Goal: Check status: Check status

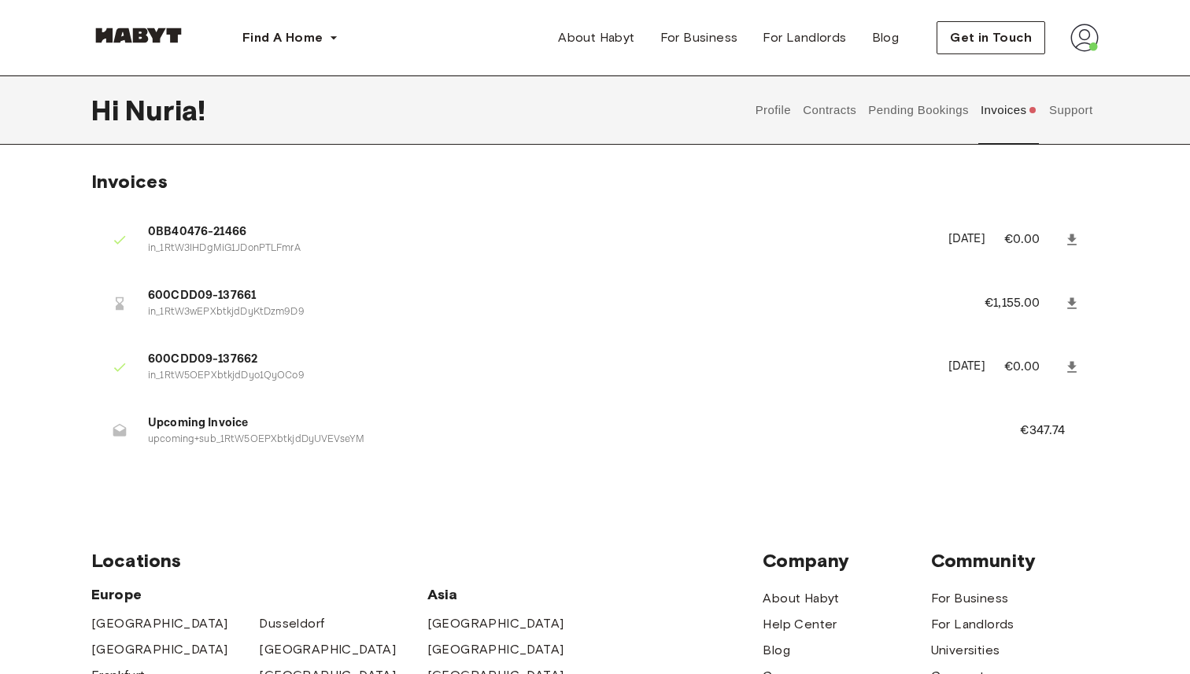
click at [923, 108] on button "Pending Bookings" at bounding box center [918, 110] width 105 height 69
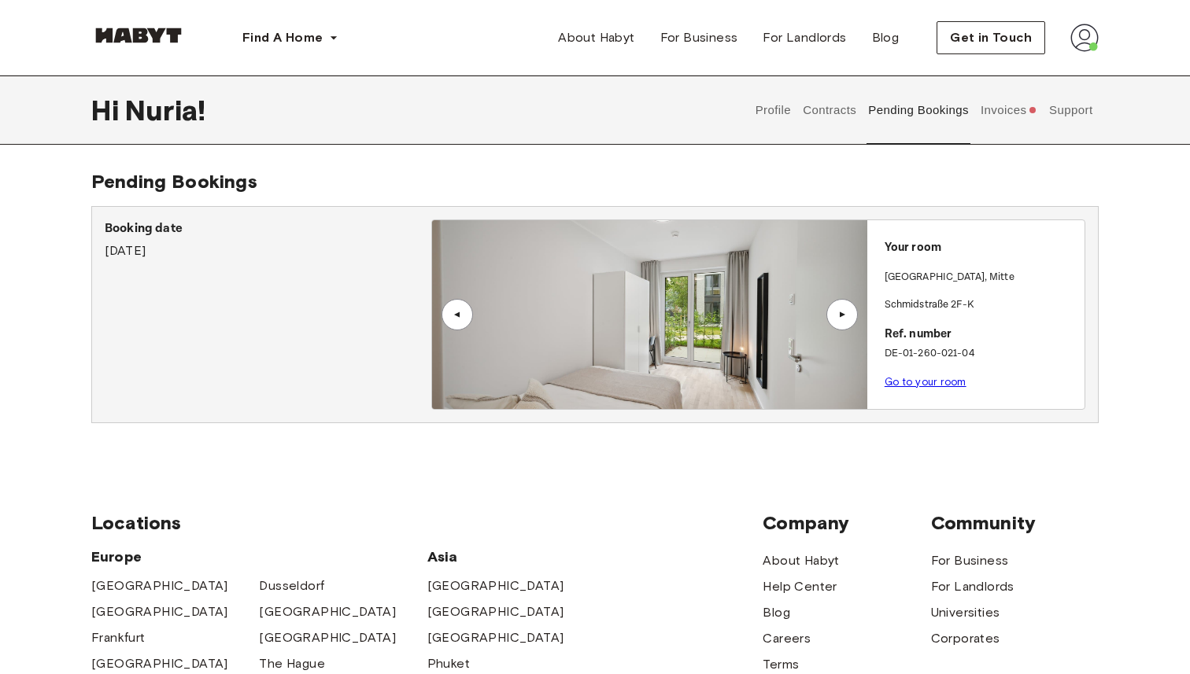
click at [1007, 101] on button "Invoices" at bounding box center [1008, 110] width 61 height 69
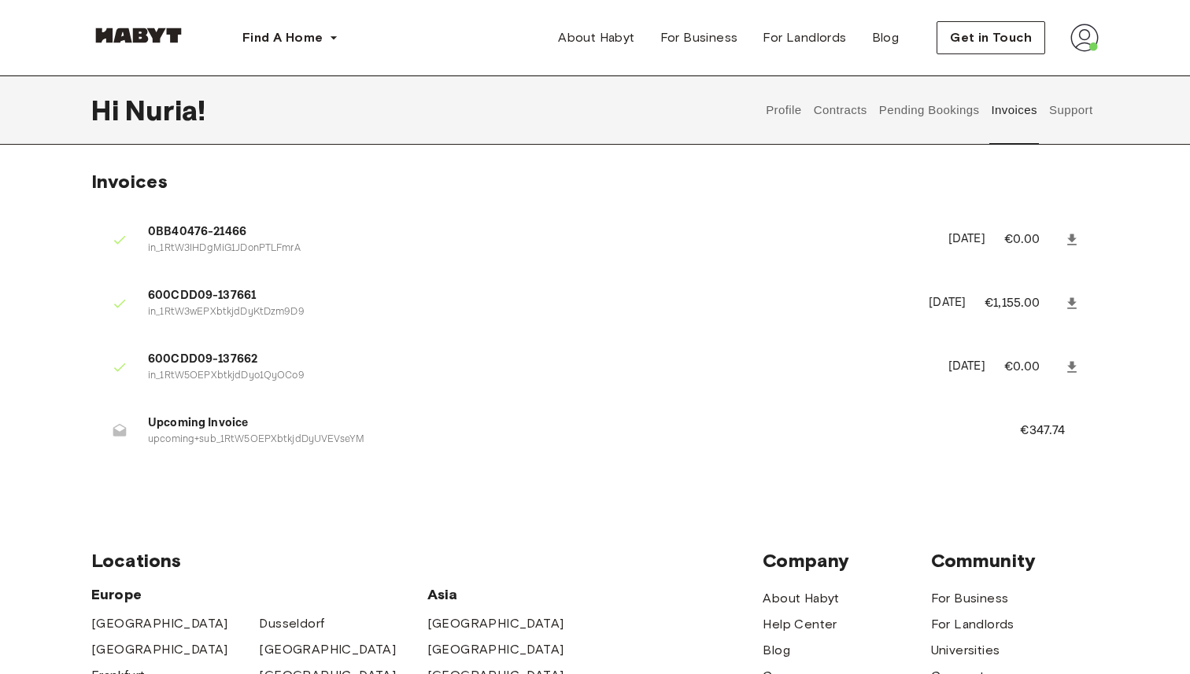
click at [902, 109] on button "Pending Bookings" at bounding box center [929, 110] width 105 height 69
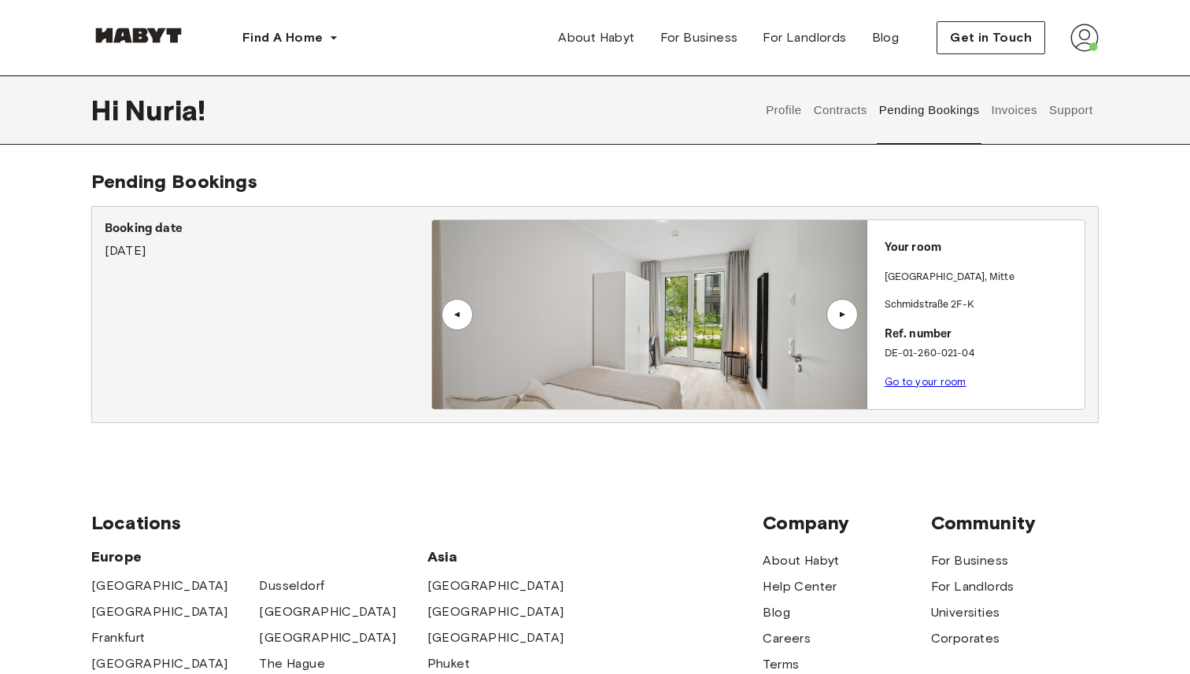
click at [852, 319] on div "▲" at bounding box center [841, 314] width 31 height 31
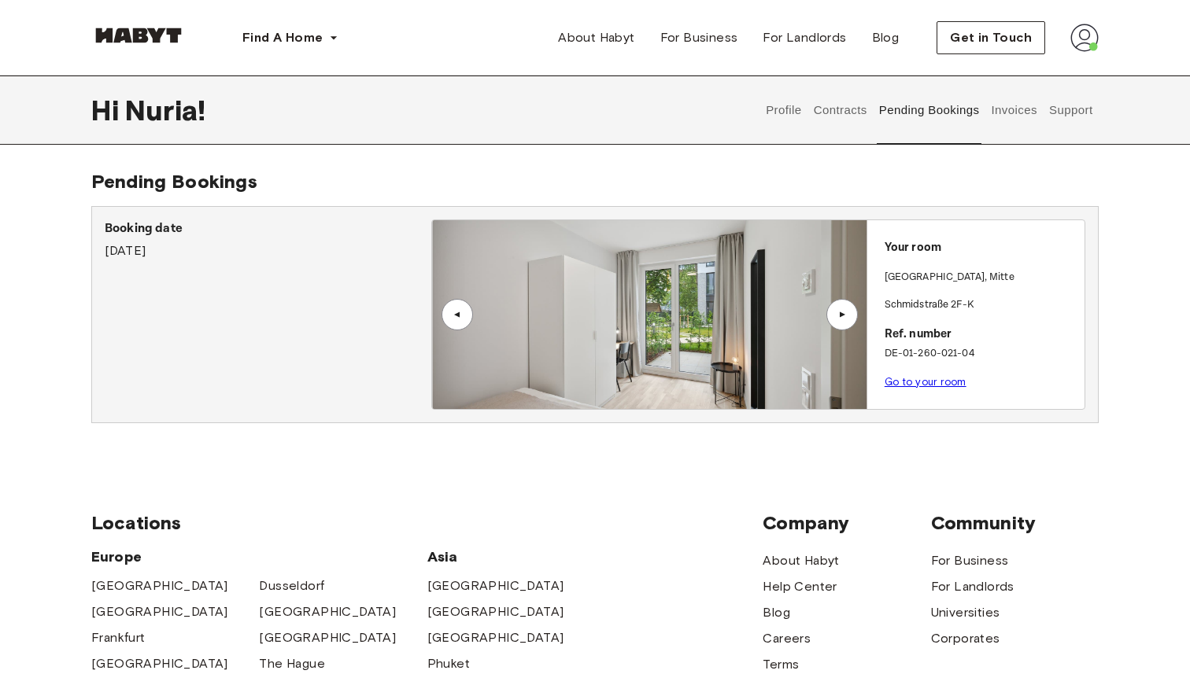
click at [852, 319] on div "▲" at bounding box center [841, 314] width 31 height 31
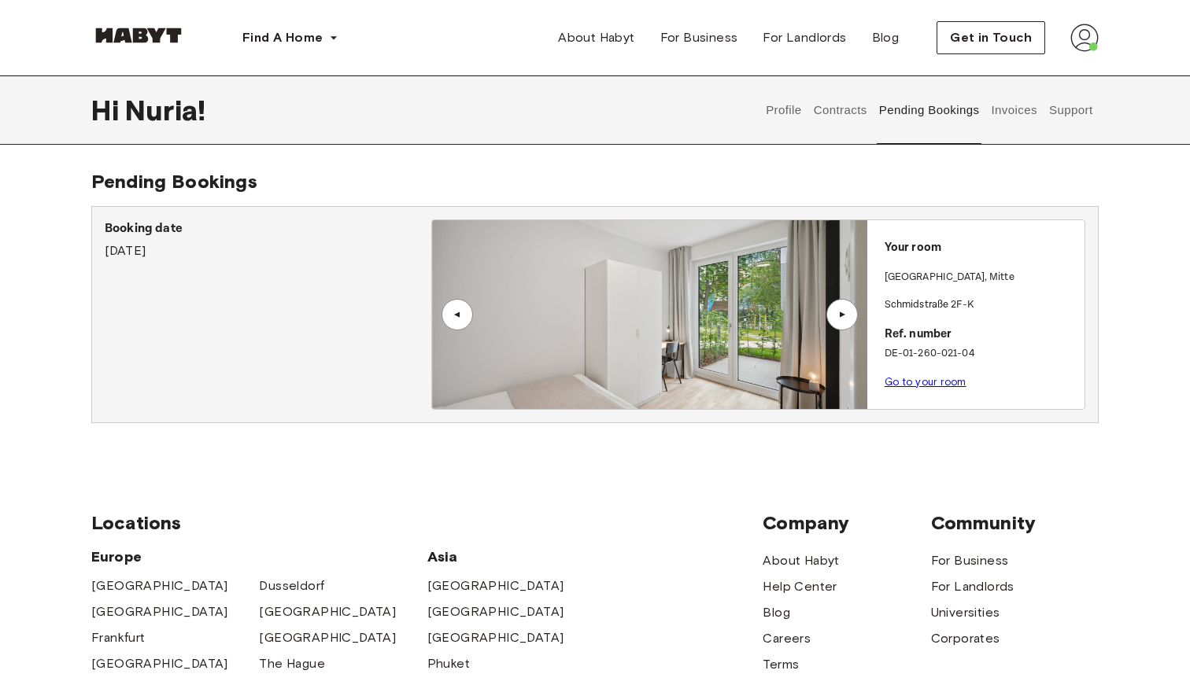
click at [852, 319] on div "▲" at bounding box center [841, 314] width 31 height 31
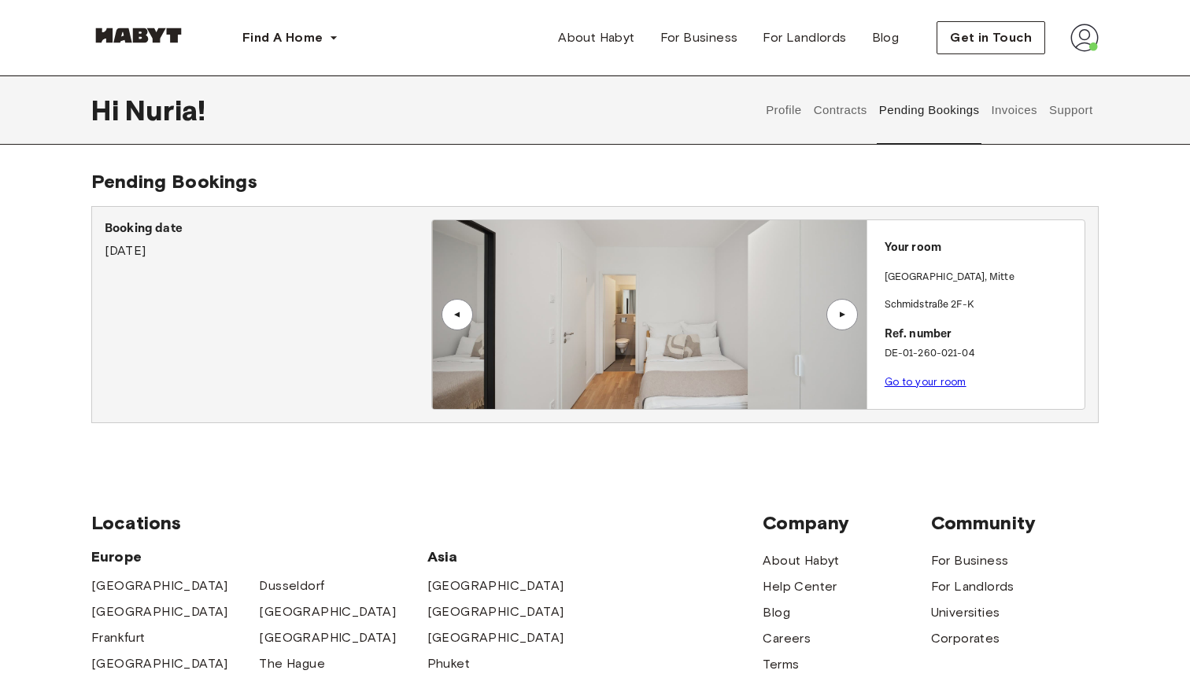
click at [852, 319] on div "▲" at bounding box center [841, 314] width 31 height 31
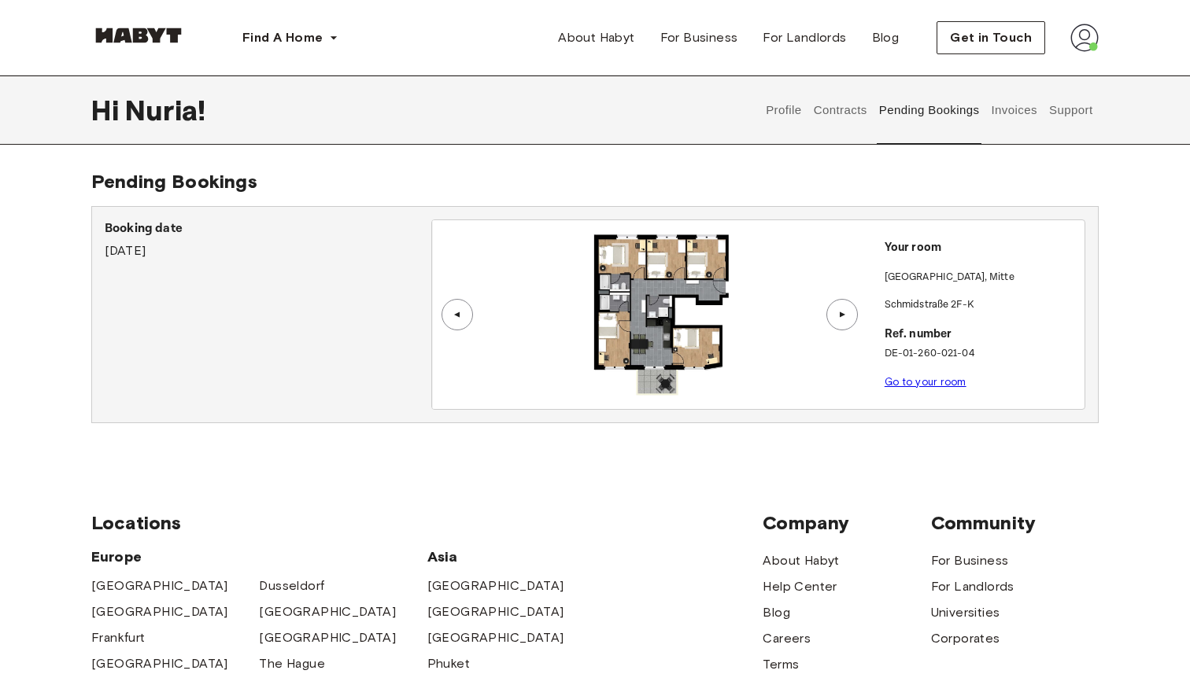
click at [852, 319] on div "▲" at bounding box center [841, 314] width 31 height 31
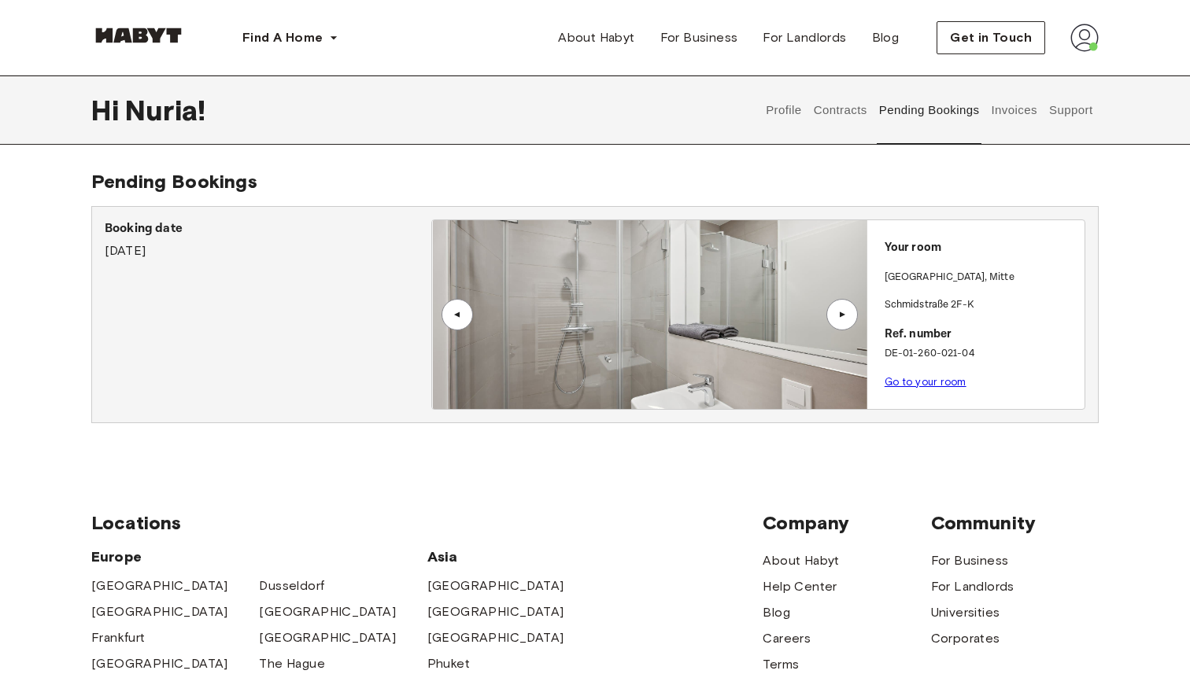
click at [852, 323] on div "▲" at bounding box center [841, 314] width 31 height 31
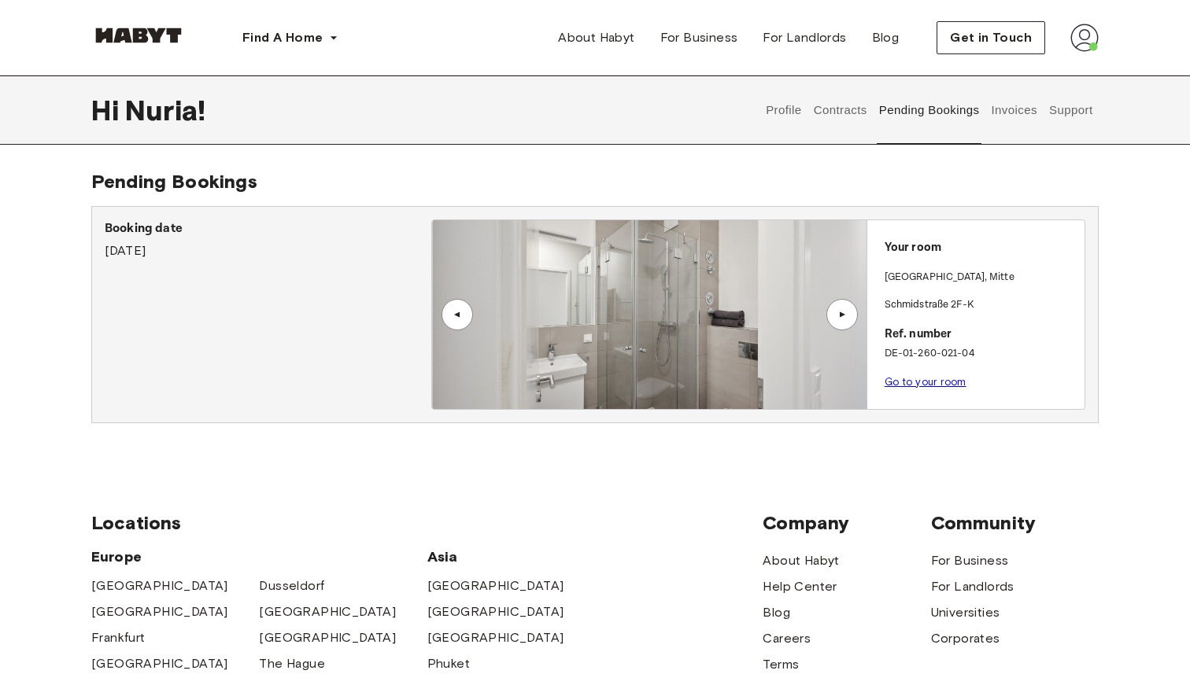
click at [852, 323] on div "▲" at bounding box center [841, 314] width 31 height 31
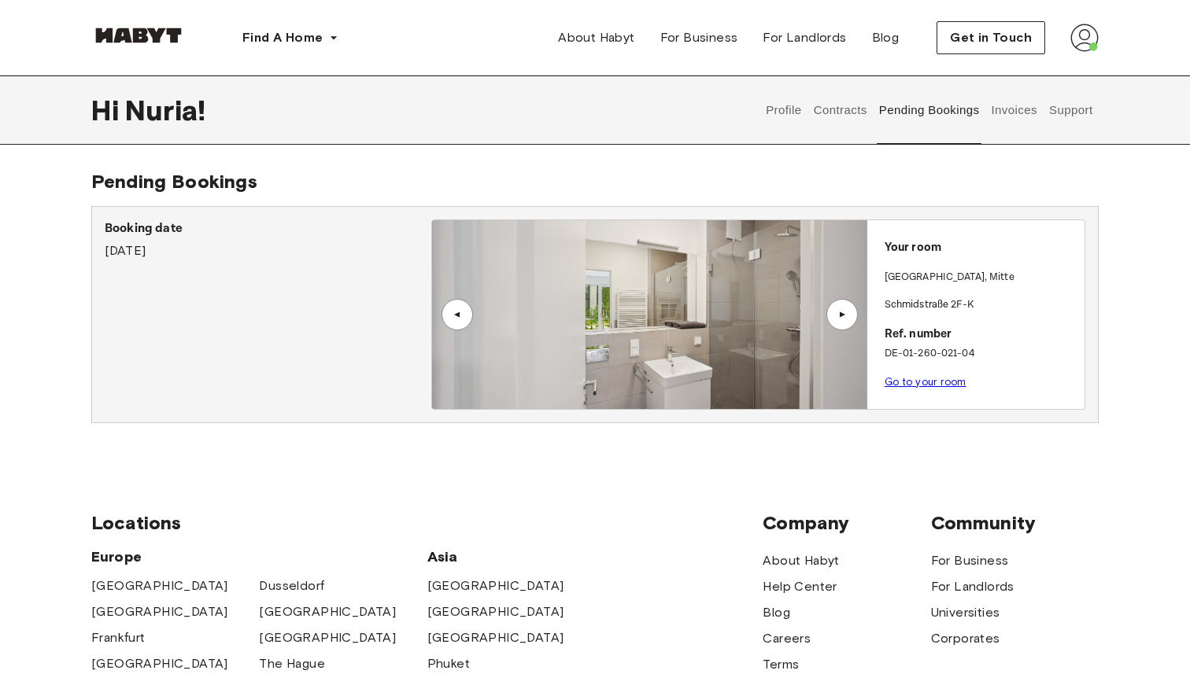
click at [852, 323] on div "▲" at bounding box center [841, 314] width 31 height 31
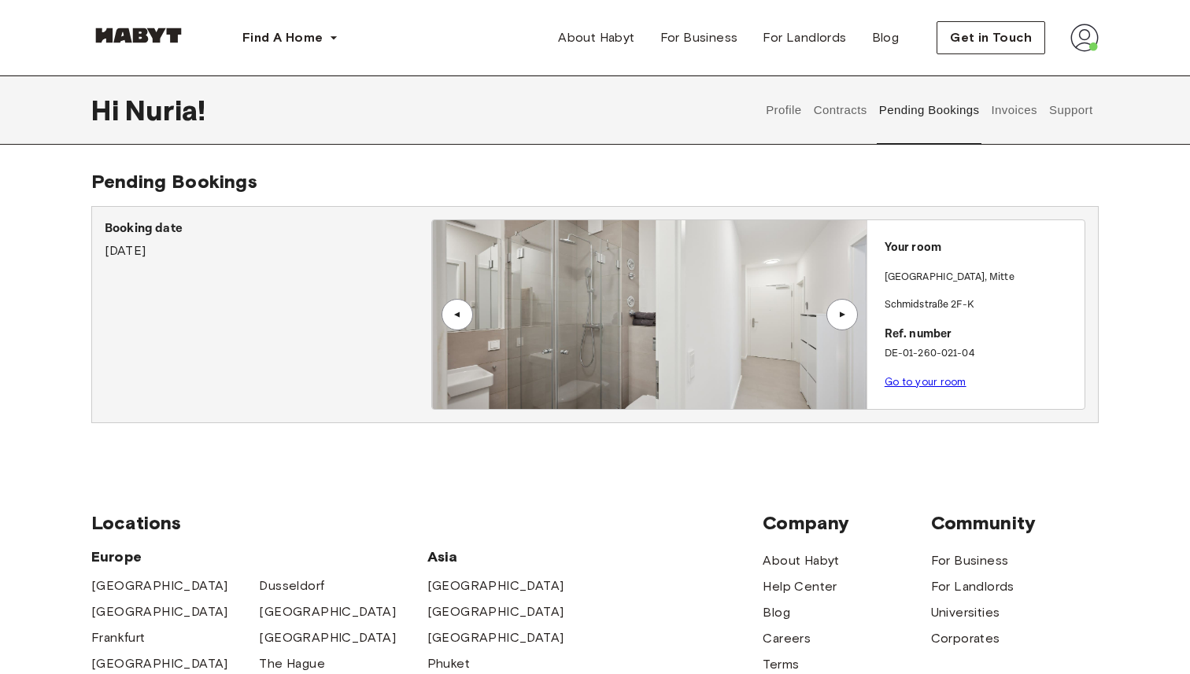
click at [852, 323] on div "▲" at bounding box center [841, 314] width 31 height 31
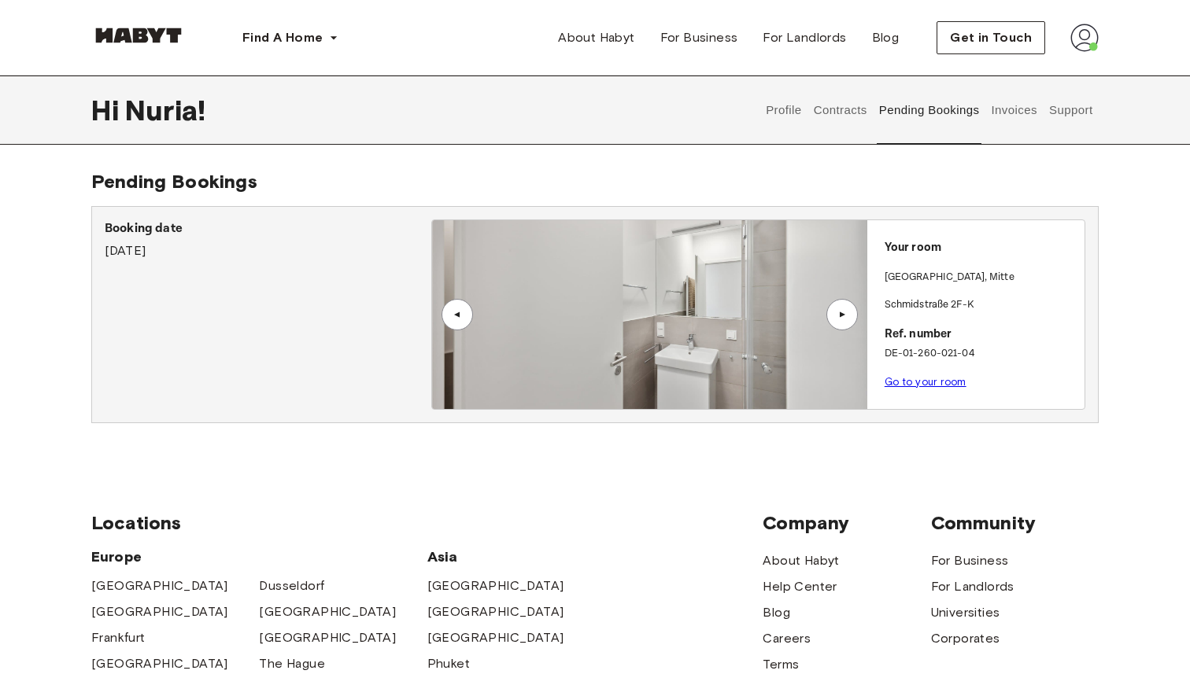
click at [852, 323] on div "▲" at bounding box center [841, 314] width 31 height 31
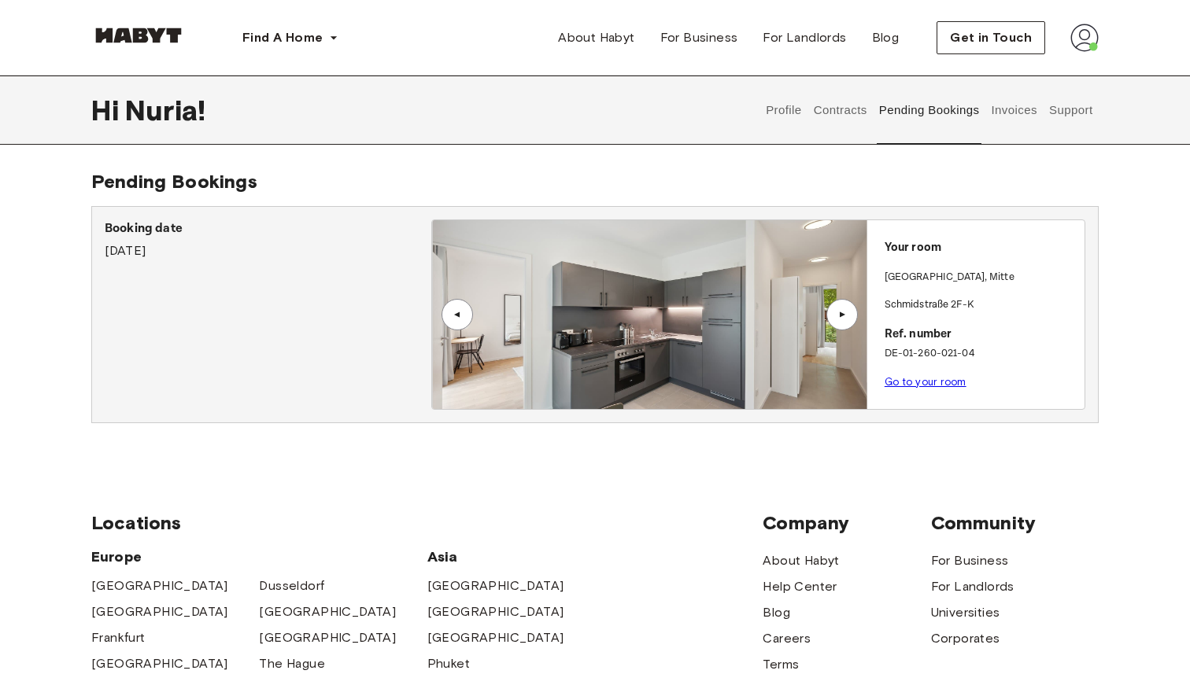
click at [852, 323] on div "▲" at bounding box center [841, 314] width 31 height 31
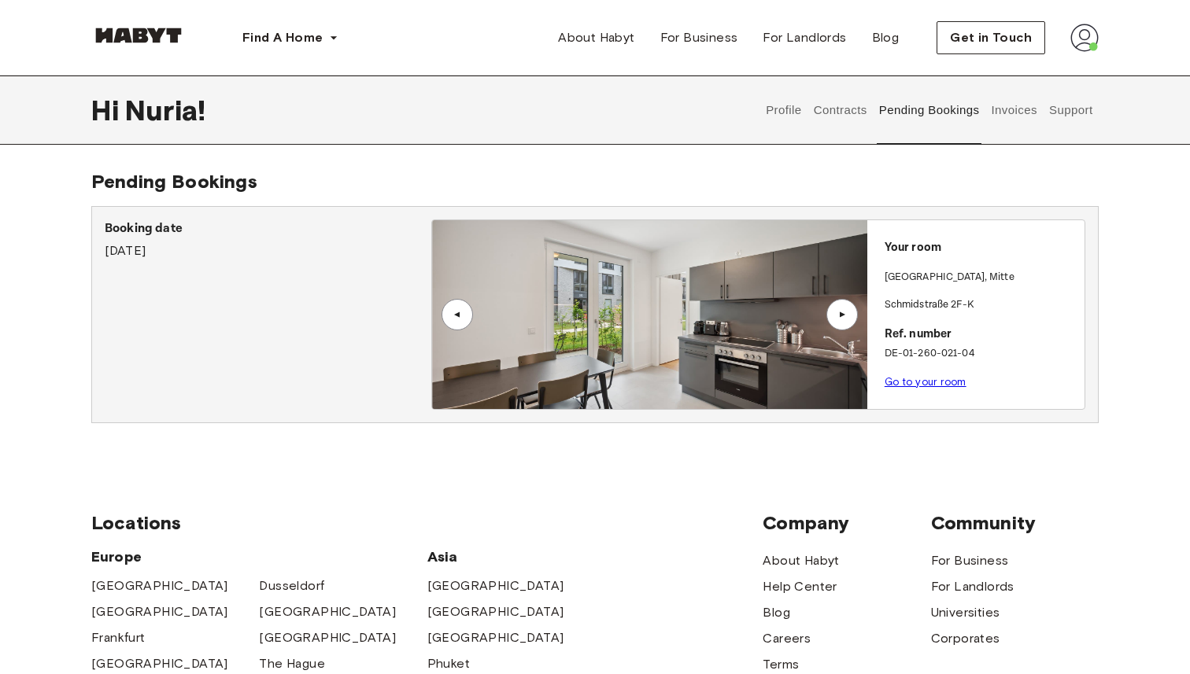
click at [852, 323] on div "▲" at bounding box center [841, 314] width 31 height 31
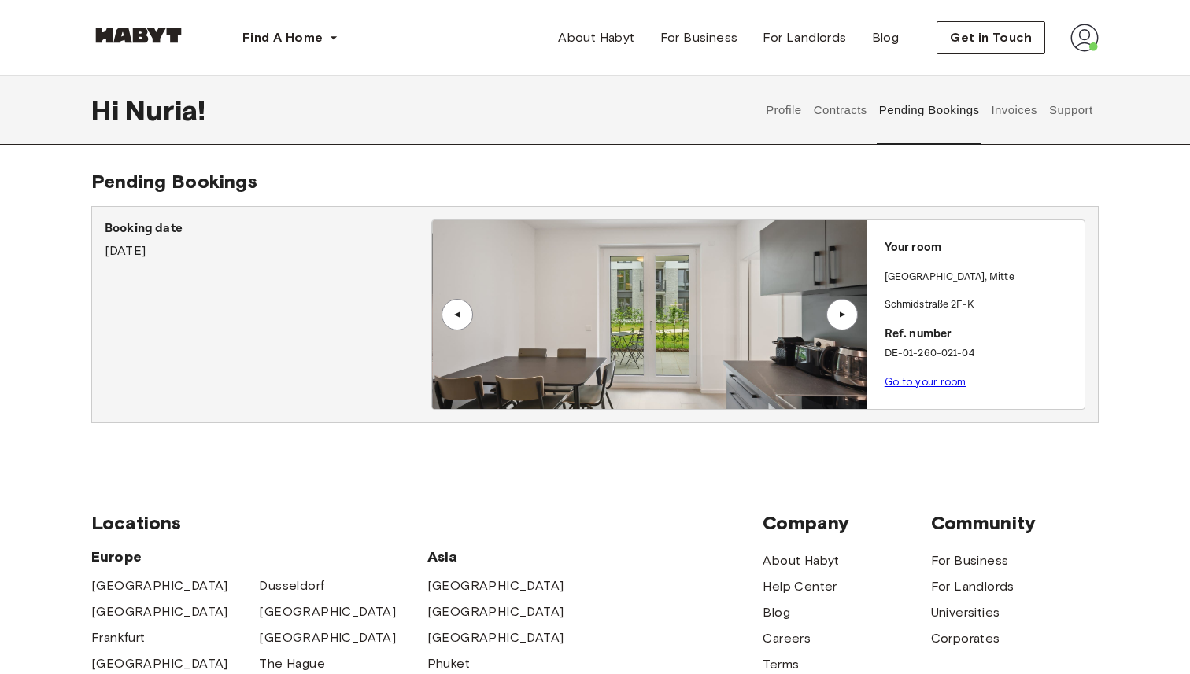
click at [852, 323] on div "▲" at bounding box center [841, 314] width 31 height 31
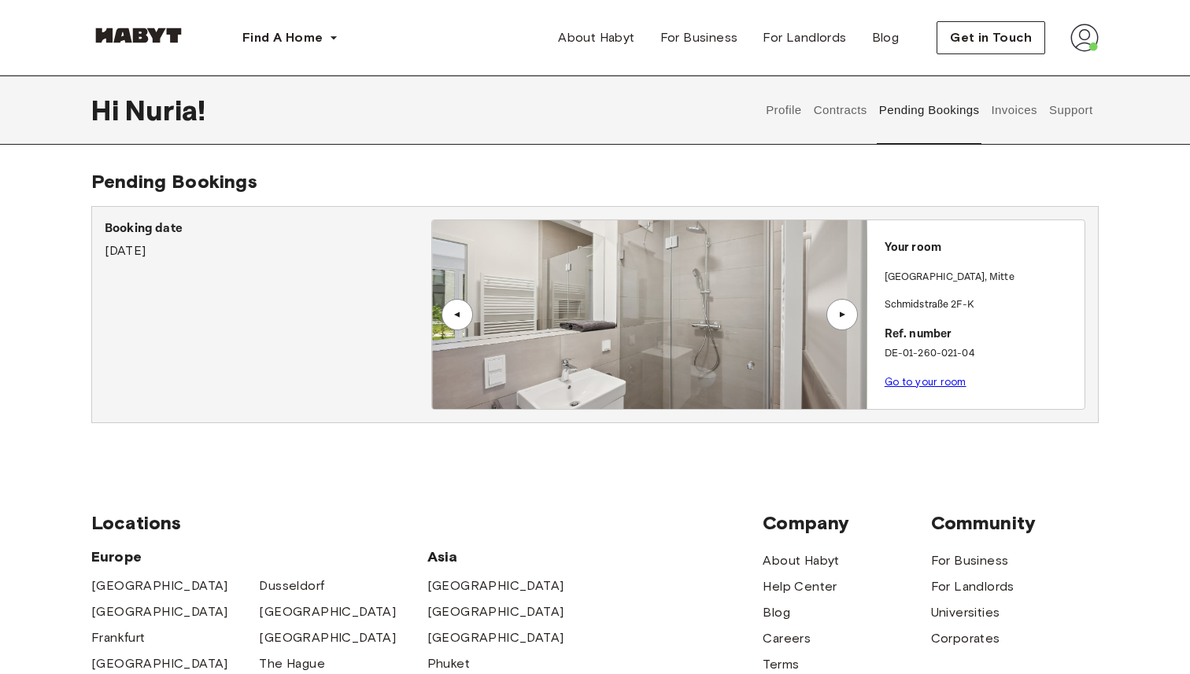
click at [852, 323] on div "▲" at bounding box center [841, 314] width 31 height 31
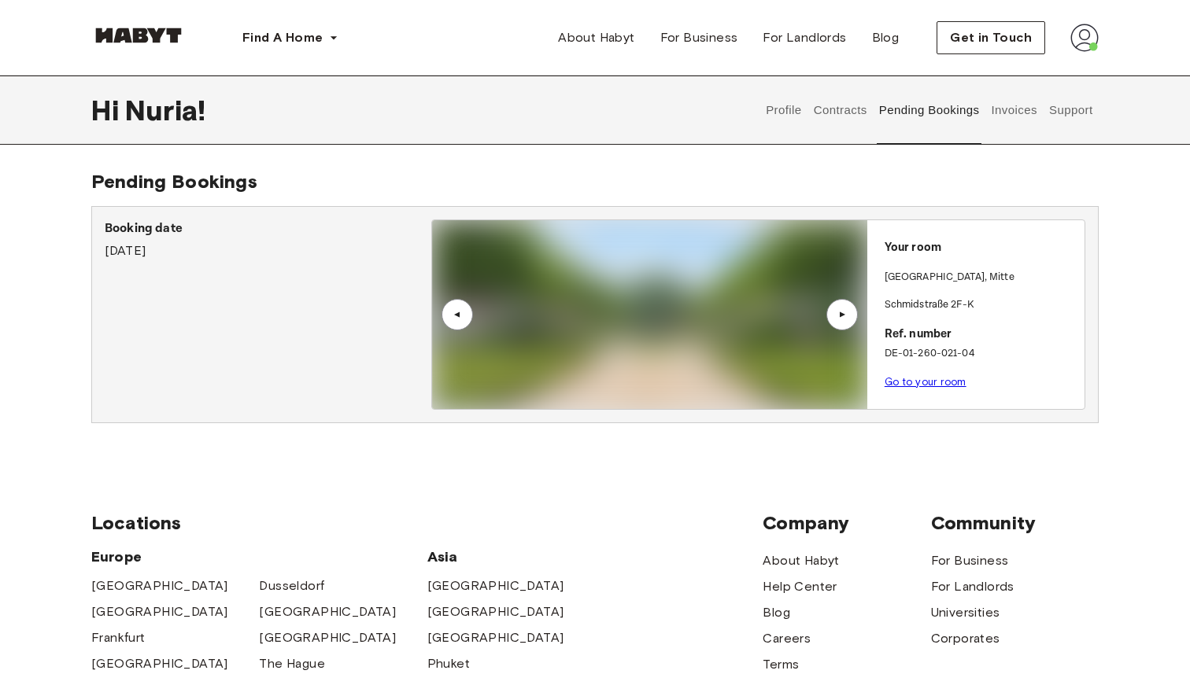
click at [852, 323] on div "▲" at bounding box center [841, 314] width 31 height 31
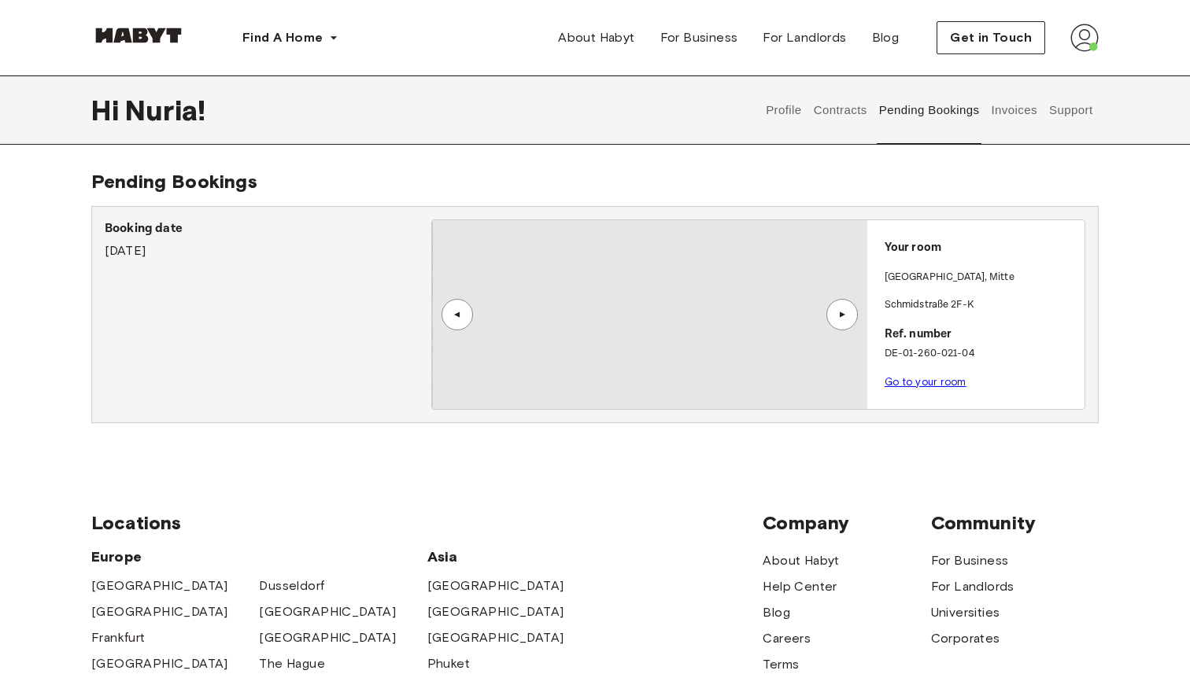
click at [852, 323] on div "▲" at bounding box center [841, 314] width 31 height 31
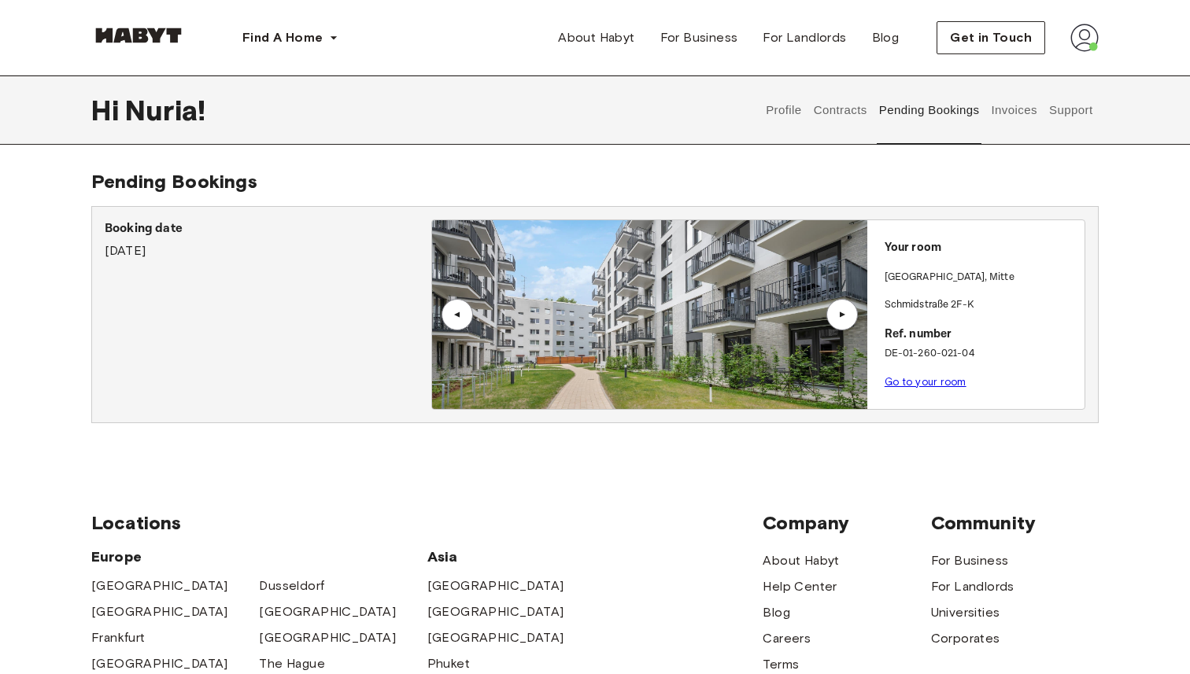
click at [852, 323] on div "▲" at bounding box center [841, 314] width 31 height 31
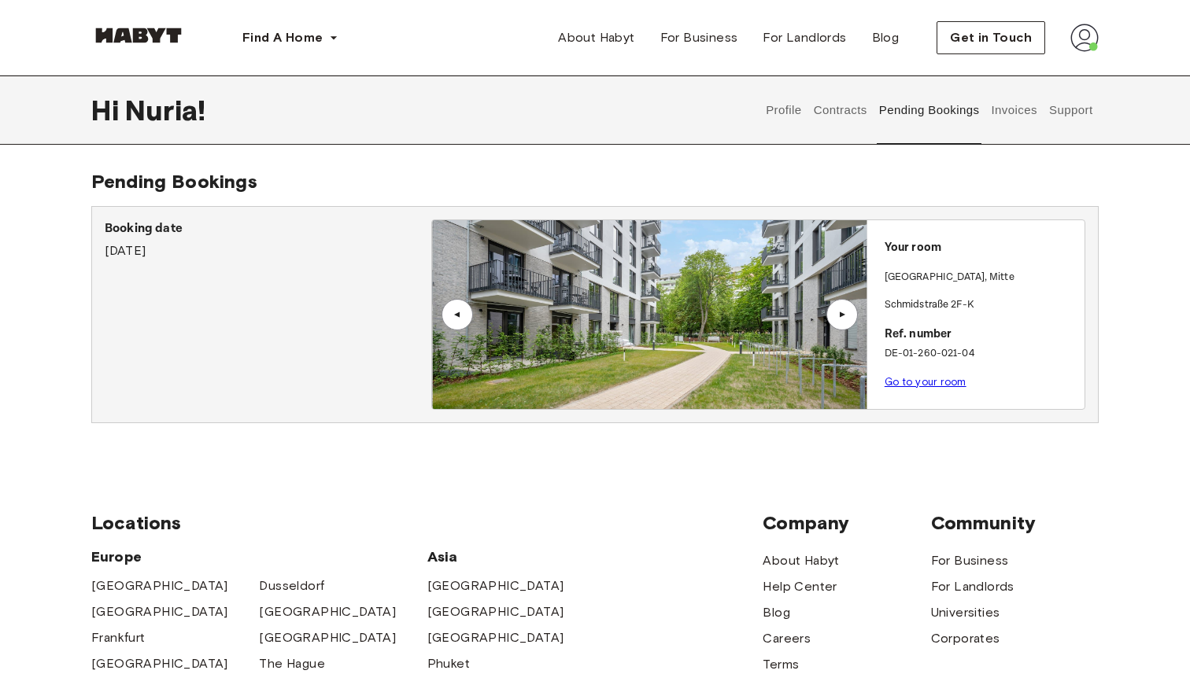
click at [852, 323] on div "▲" at bounding box center [841, 314] width 31 height 31
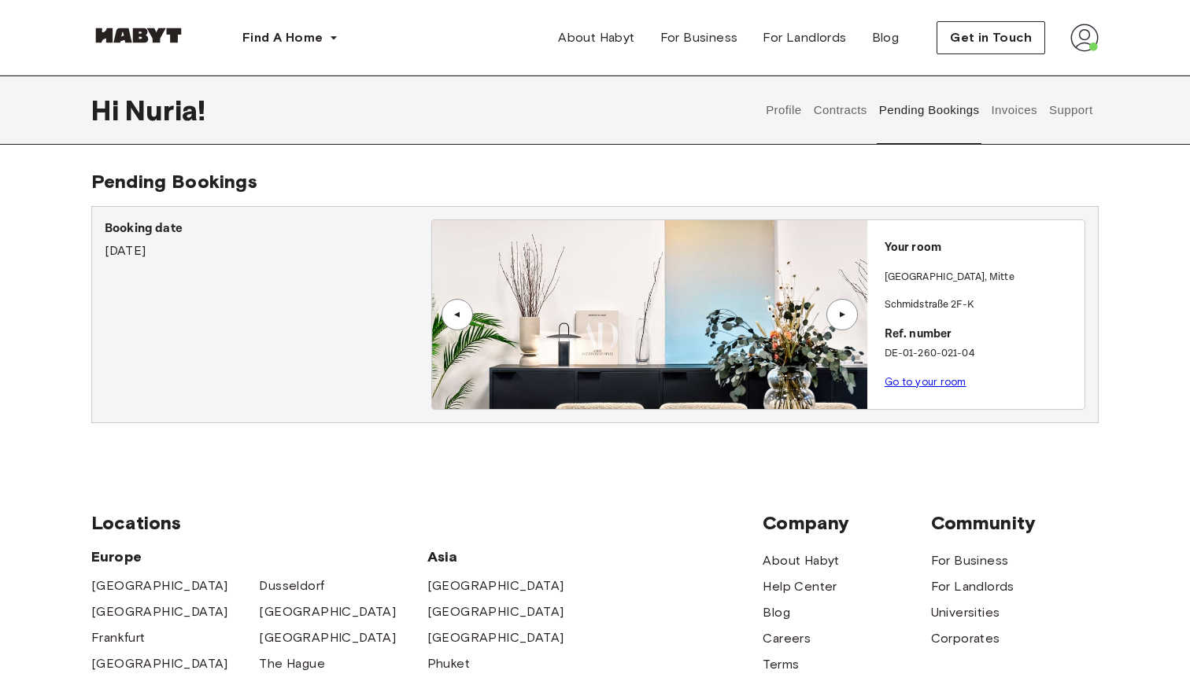
click at [852, 323] on div "▲" at bounding box center [841, 314] width 31 height 31
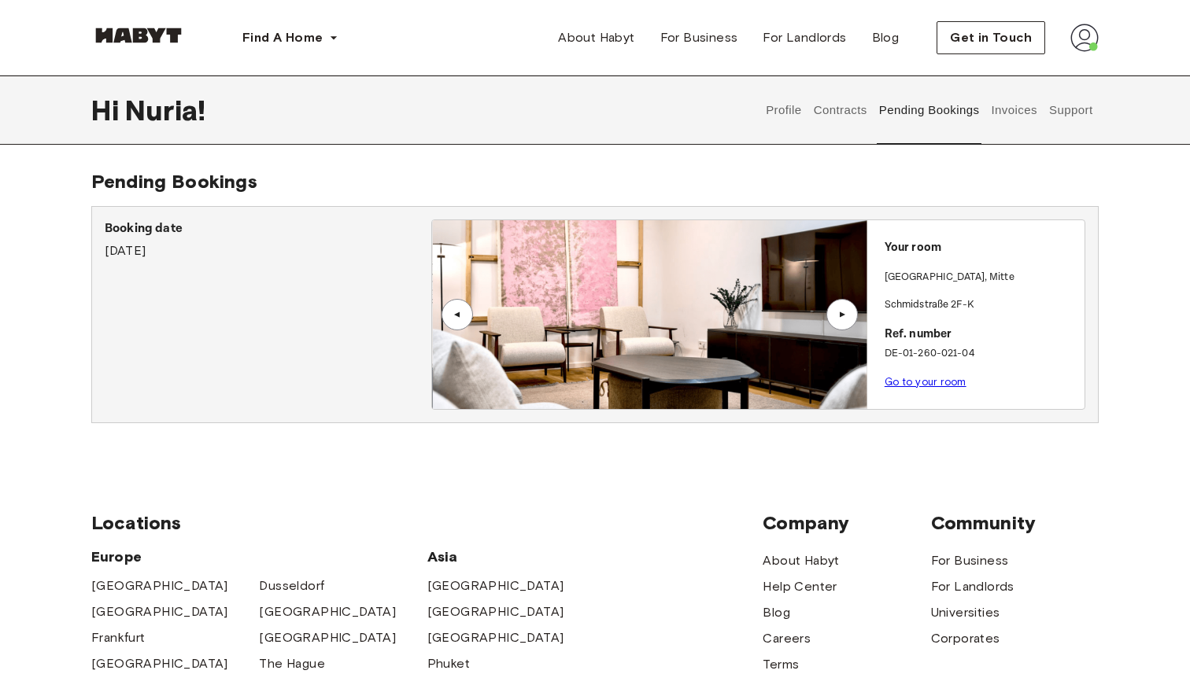
click at [852, 323] on div "▲" at bounding box center [841, 314] width 31 height 31
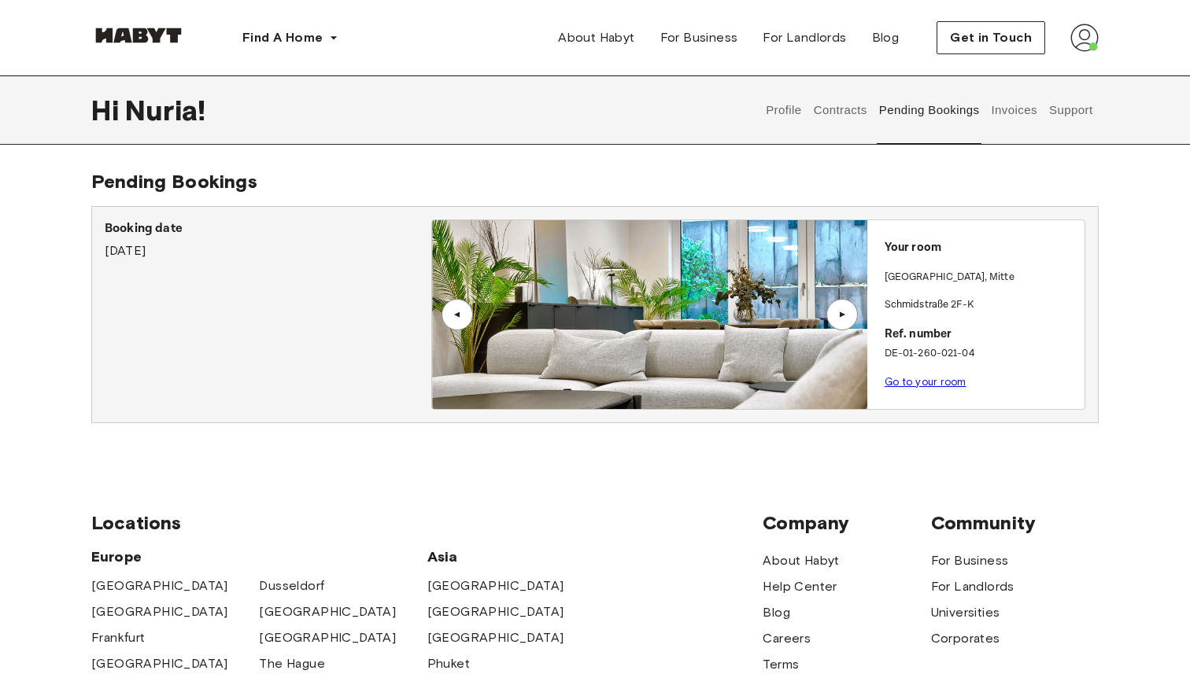
click at [852, 323] on div "▲" at bounding box center [841, 314] width 31 height 31
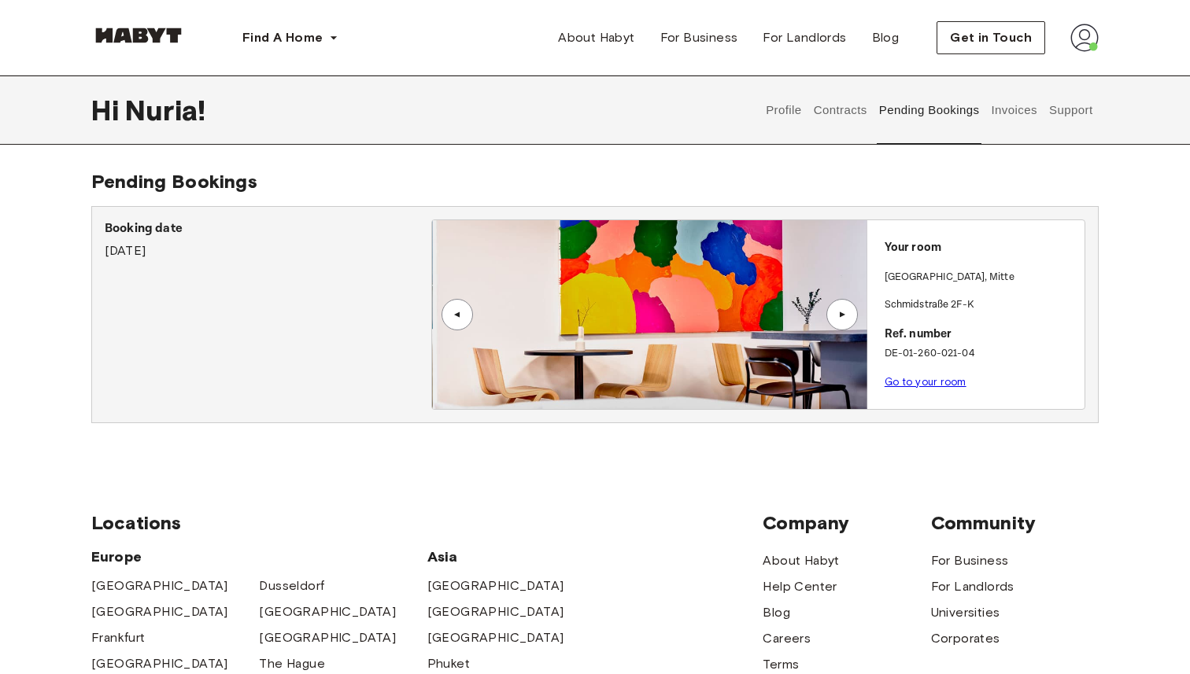
click at [460, 311] on div "▲" at bounding box center [457, 314] width 16 height 9
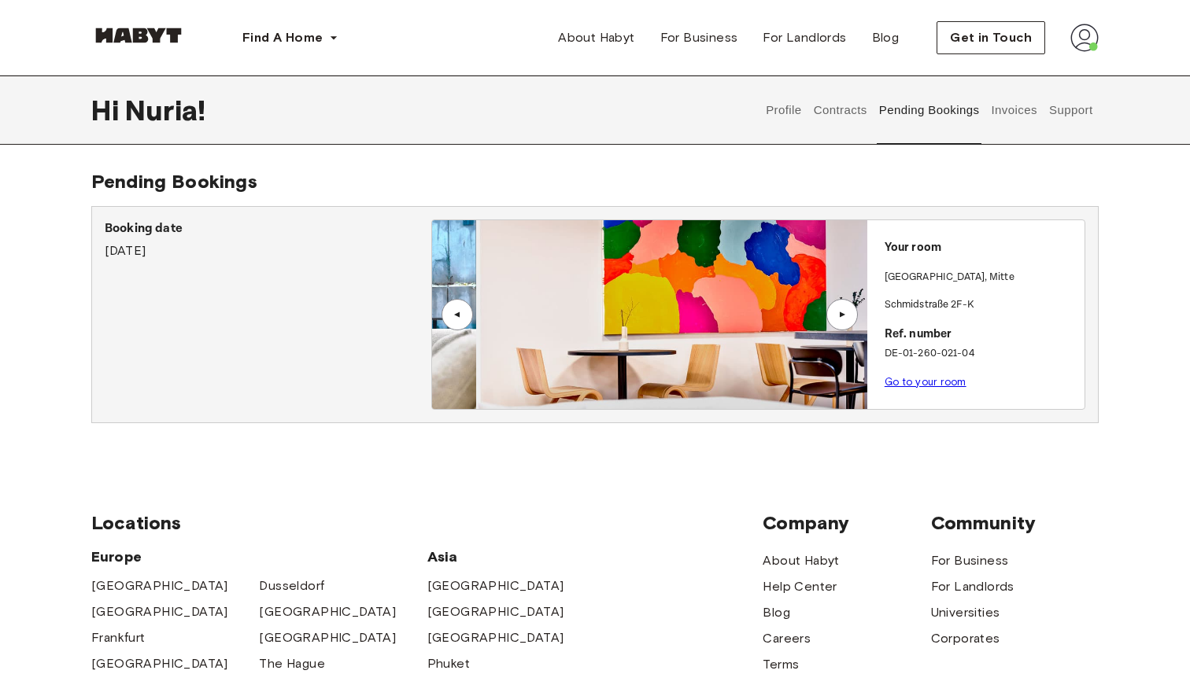
click at [460, 311] on div "▲" at bounding box center [457, 314] width 16 height 9
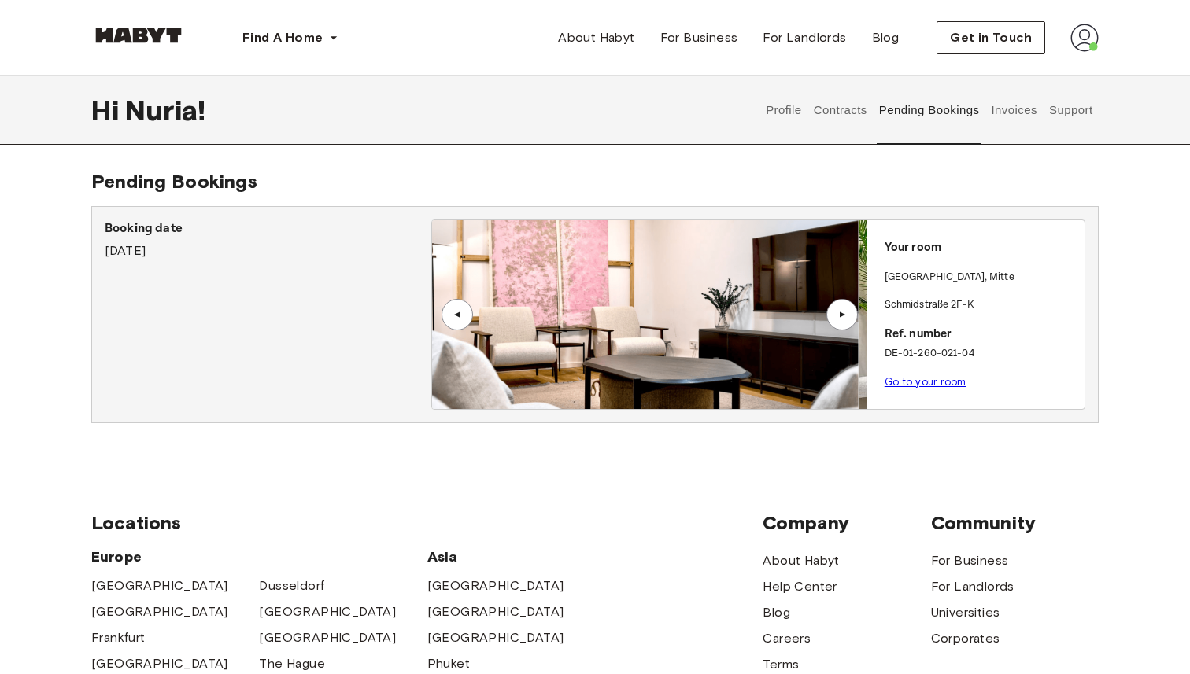
click at [460, 311] on div "▲" at bounding box center [457, 314] width 16 height 9
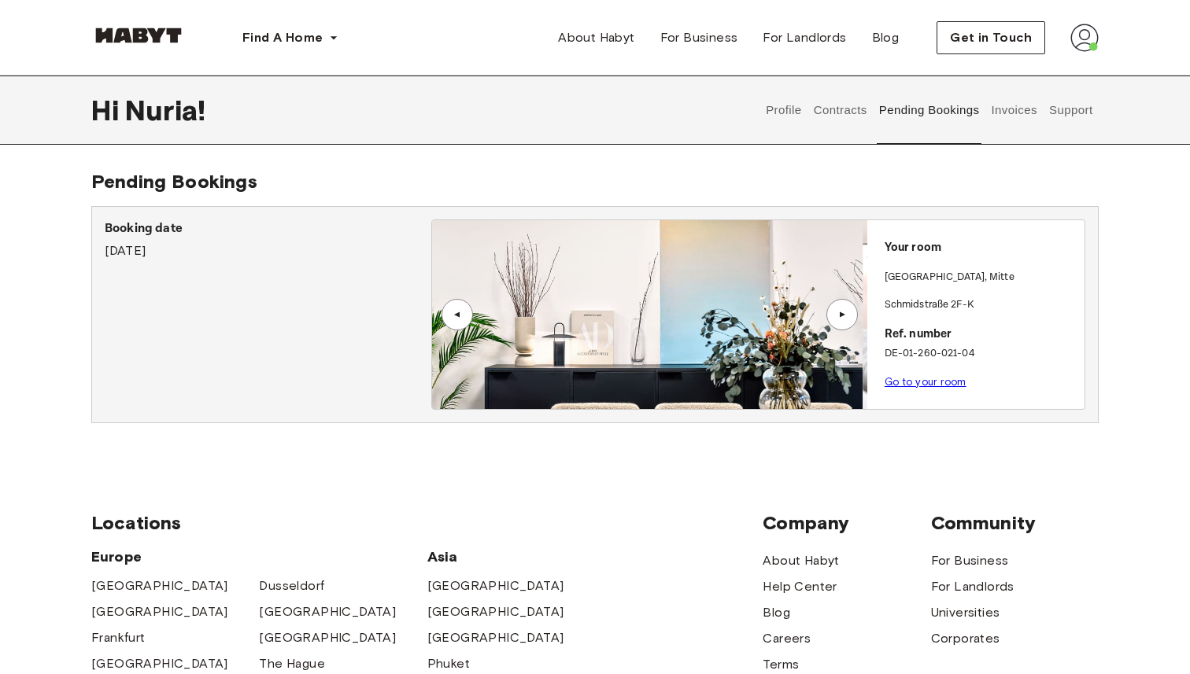
click at [460, 311] on div "▲" at bounding box center [457, 314] width 16 height 9
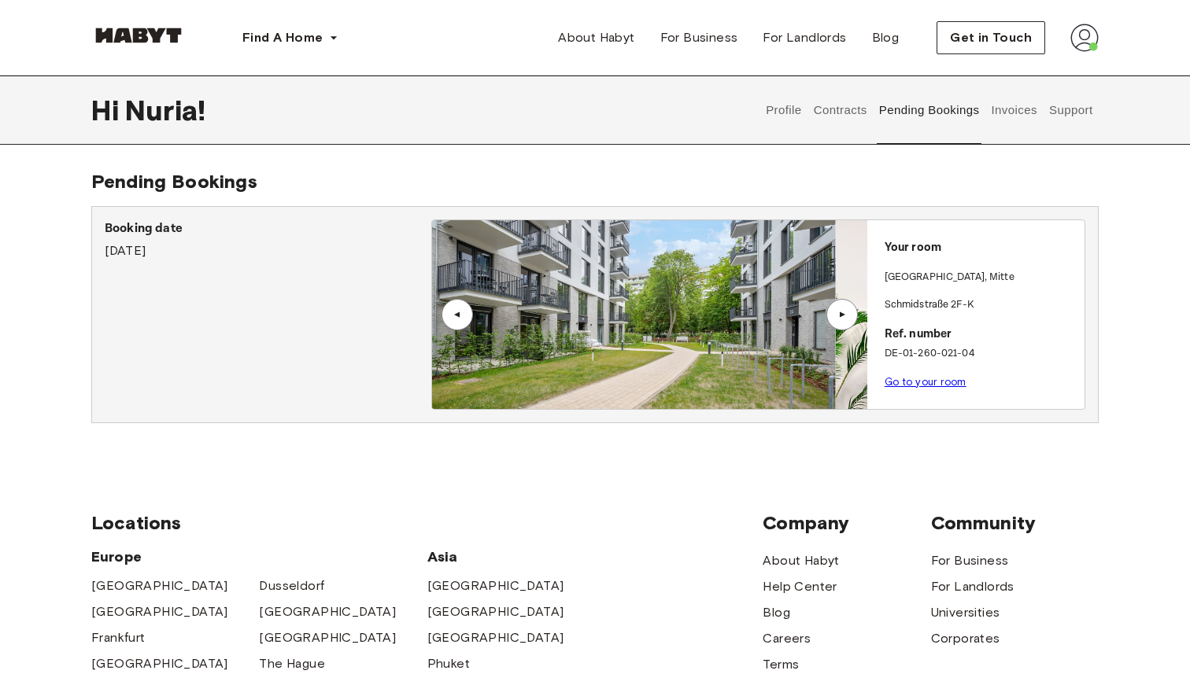
click at [460, 311] on div "▲" at bounding box center [457, 314] width 16 height 9
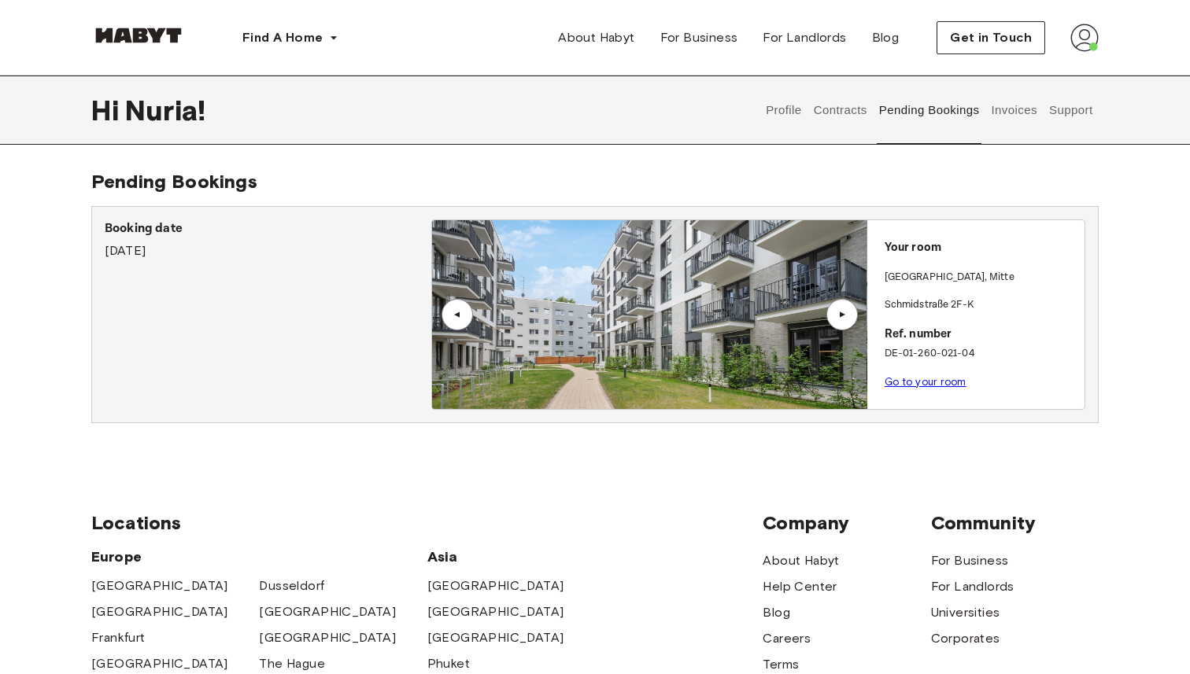
click at [460, 311] on div "▲" at bounding box center [457, 314] width 16 height 9
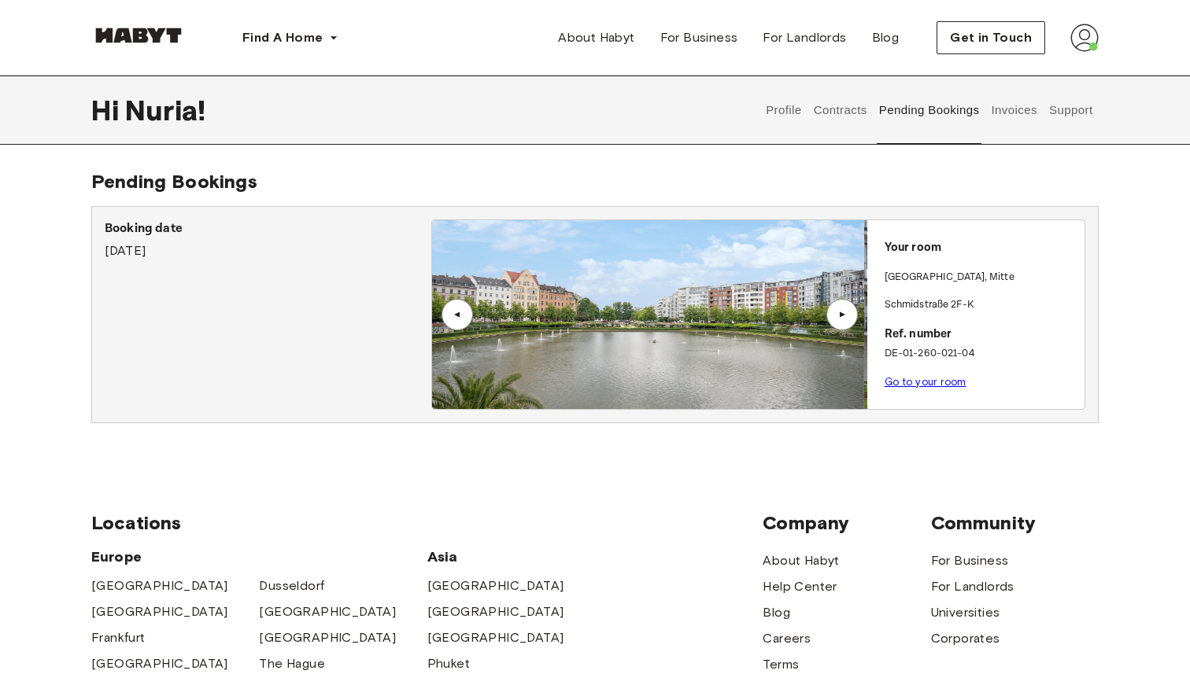
click at [460, 311] on div "▲" at bounding box center [457, 314] width 16 height 9
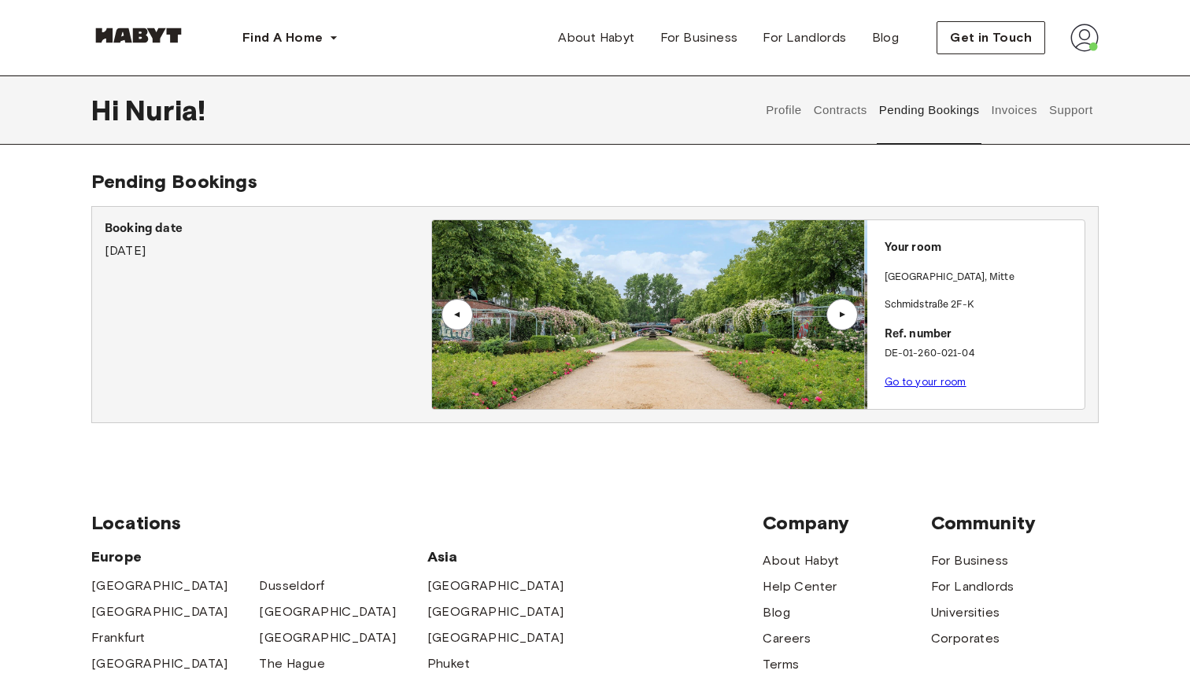
click at [460, 311] on div "▲" at bounding box center [457, 314] width 16 height 9
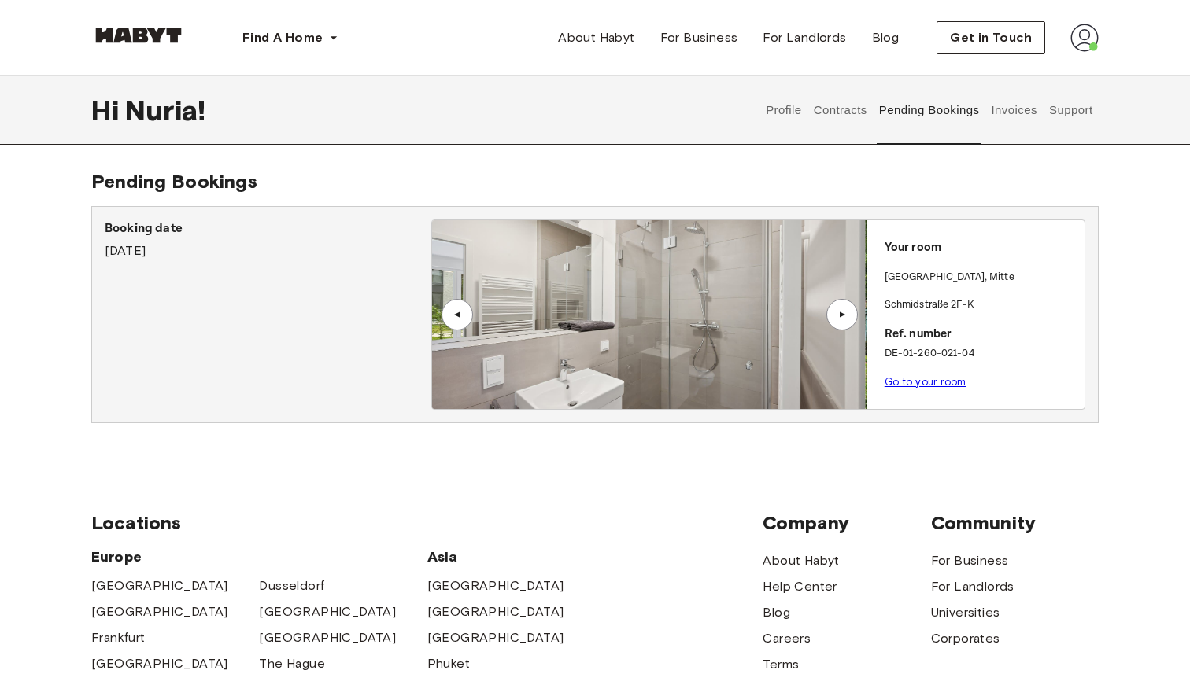
click at [460, 311] on div "▲" at bounding box center [457, 314] width 16 height 9
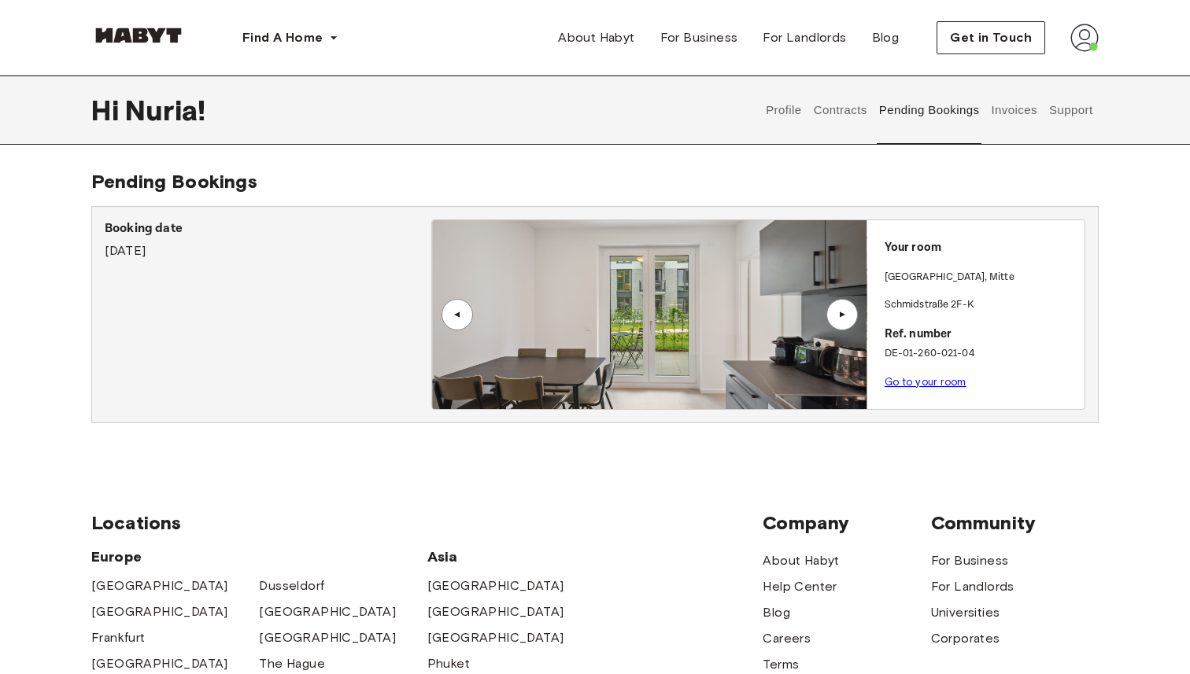
click at [460, 311] on div "▲" at bounding box center [457, 314] width 16 height 9
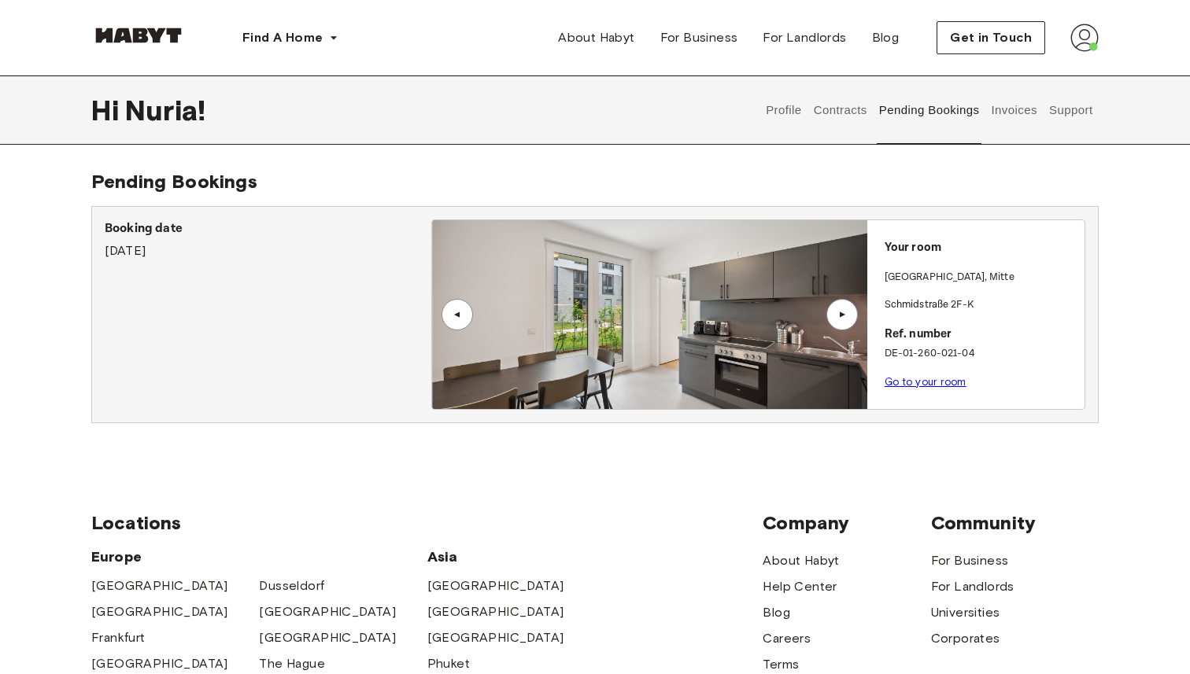
click at [460, 311] on div "▲" at bounding box center [457, 314] width 16 height 9
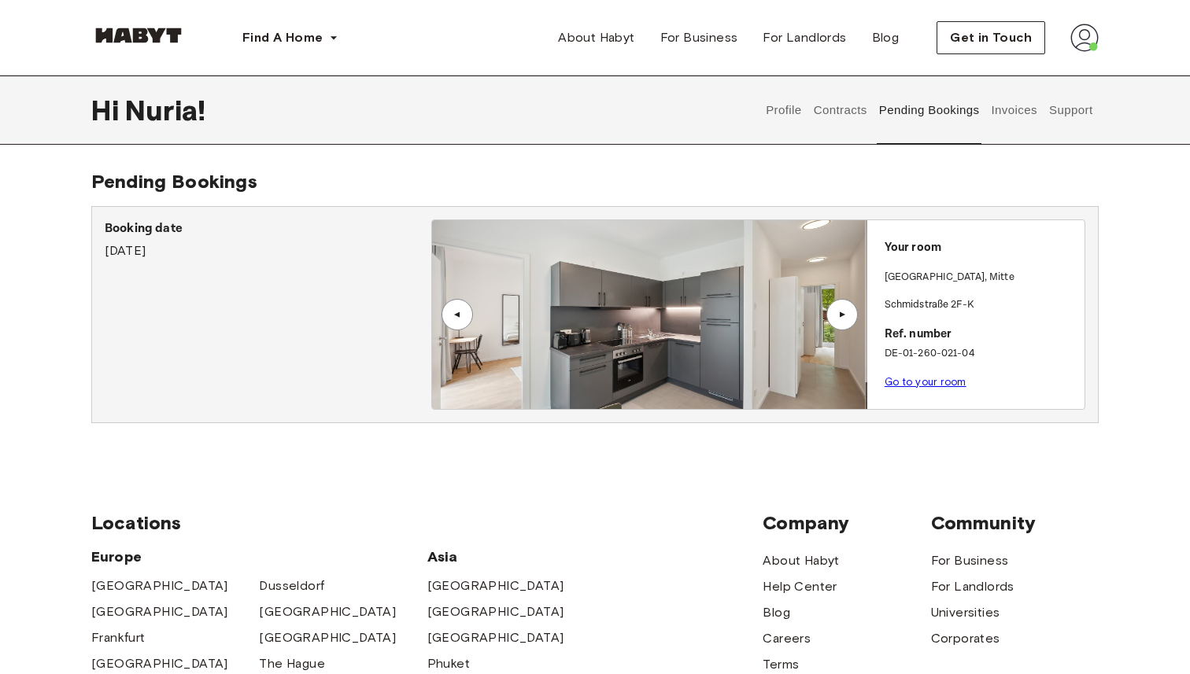
click at [460, 311] on div "▲" at bounding box center [457, 314] width 16 height 9
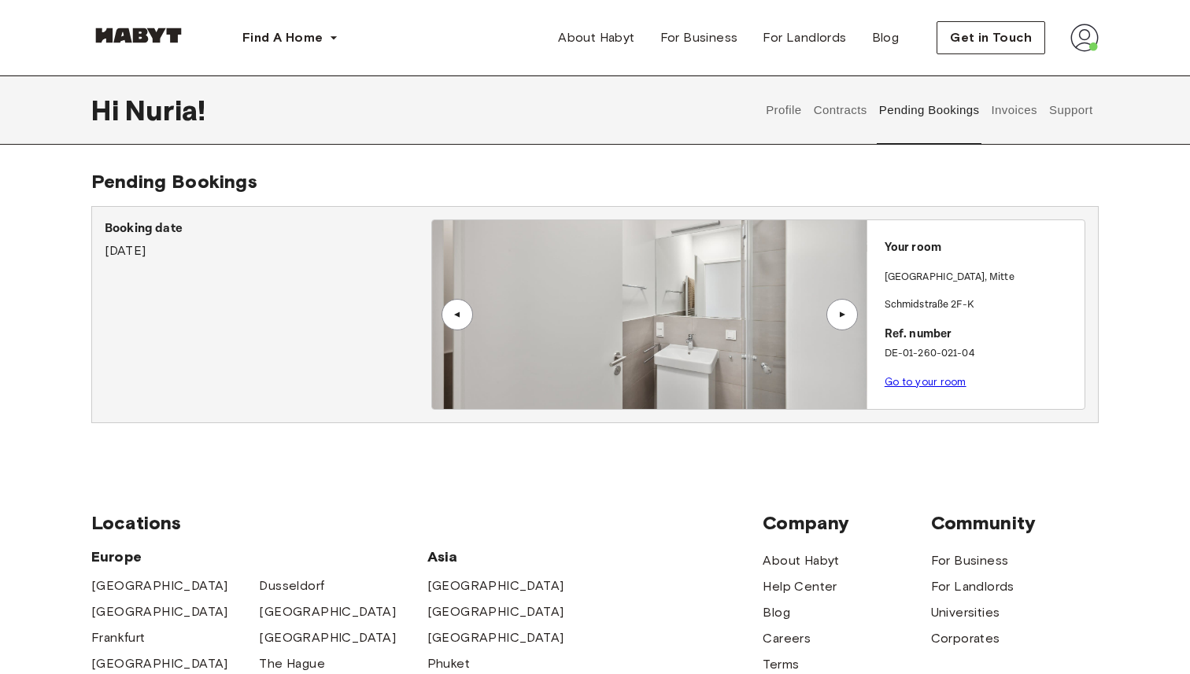
click at [460, 311] on div "▲" at bounding box center [457, 314] width 16 height 9
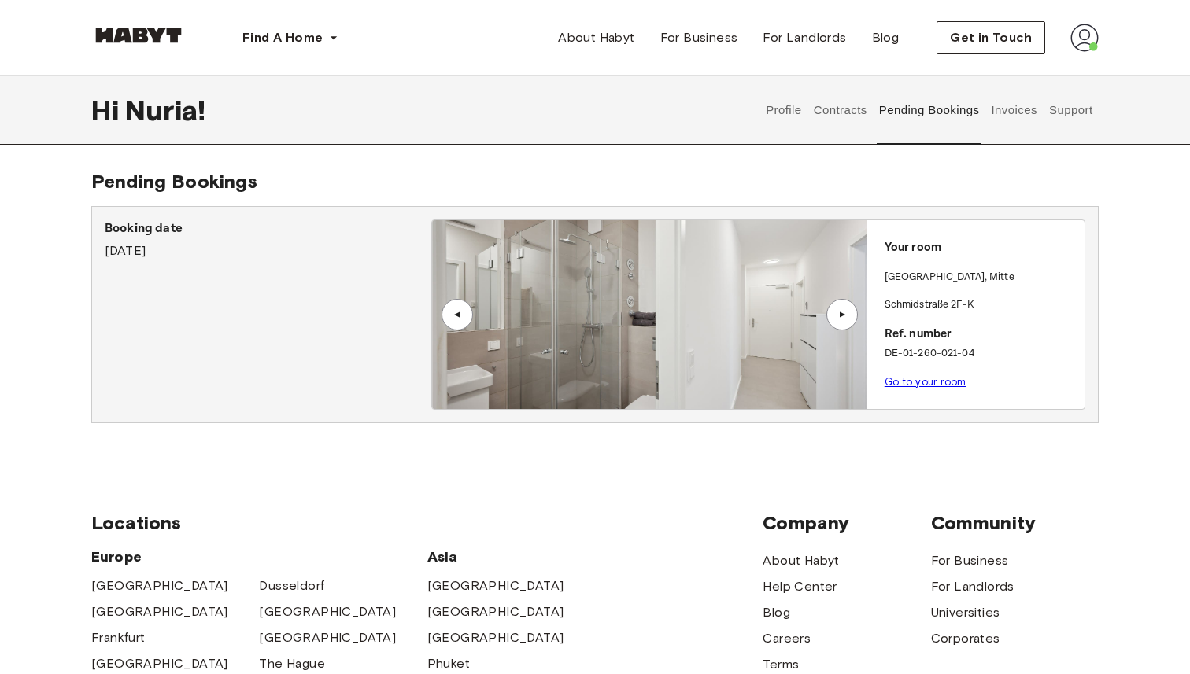
click at [460, 311] on div "▲" at bounding box center [457, 314] width 16 height 9
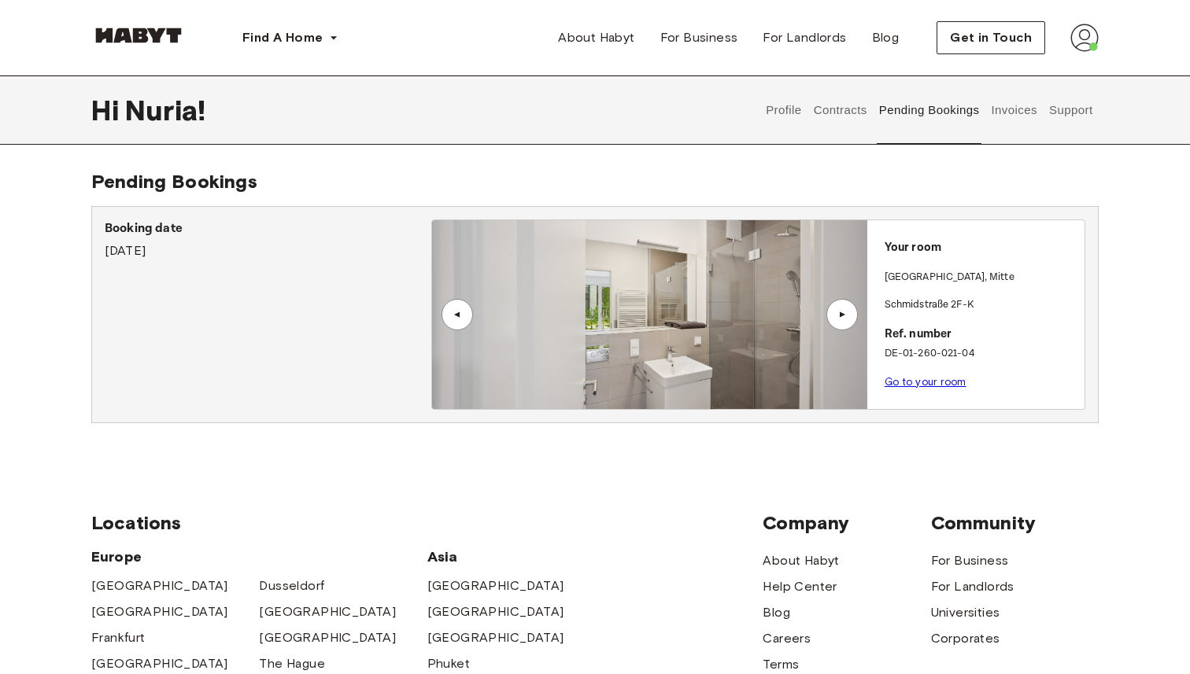
click at [460, 311] on div "▲" at bounding box center [457, 314] width 16 height 9
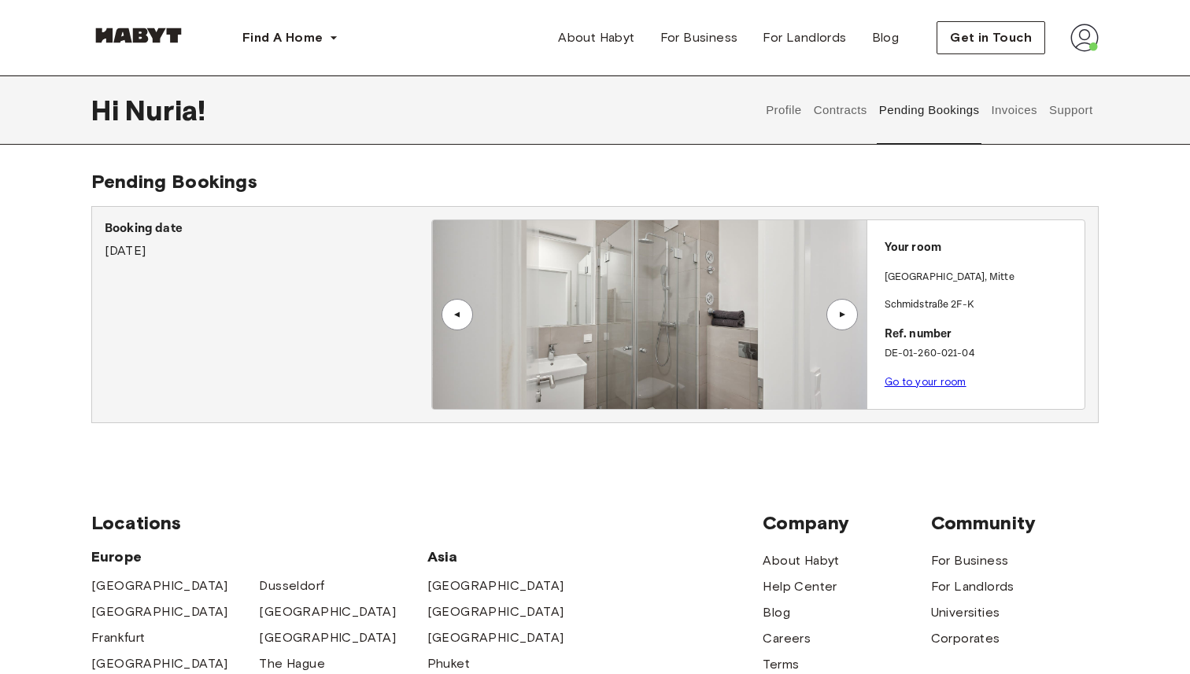
click at [460, 311] on div "▲" at bounding box center [457, 314] width 16 height 9
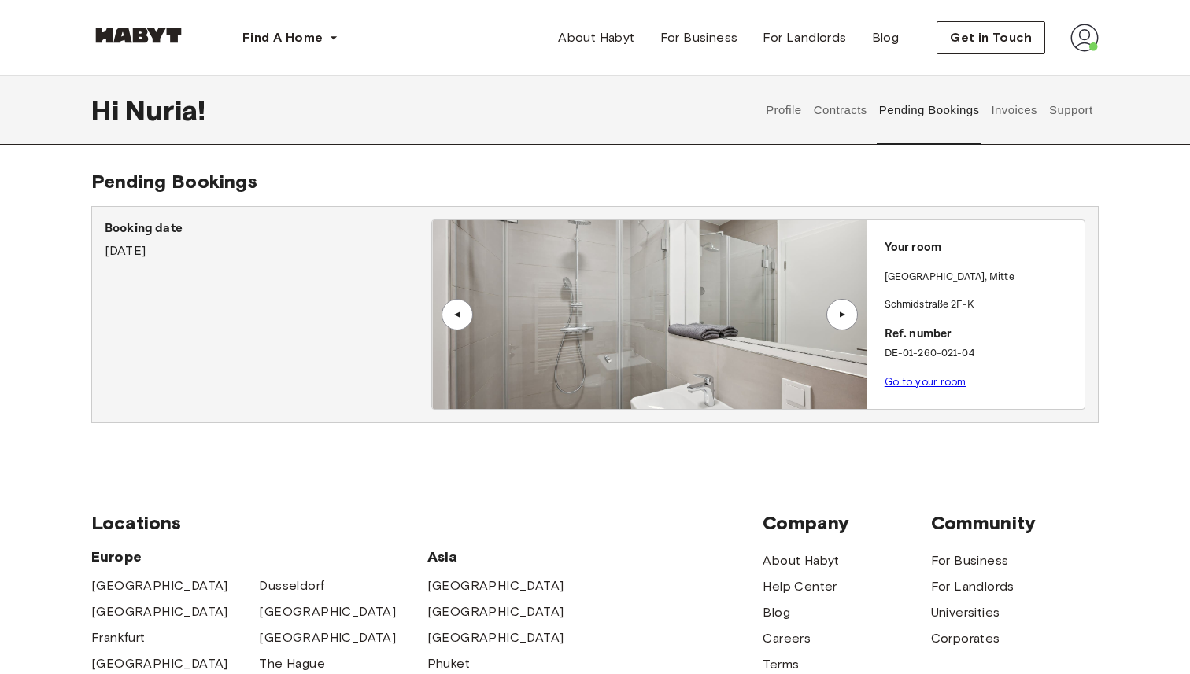
click at [460, 311] on div "▲" at bounding box center [457, 314] width 16 height 9
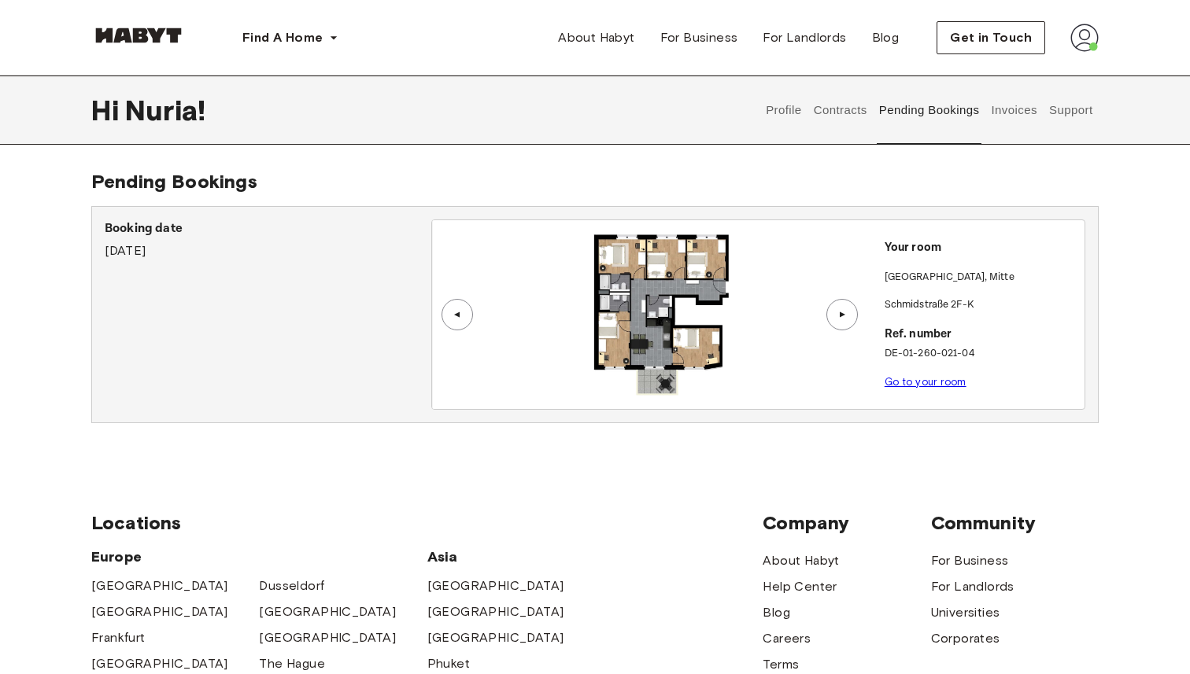
click at [692, 310] on img at bounding box center [649, 314] width 434 height 189
click at [668, 316] on img at bounding box center [648, 314] width 434 height 189
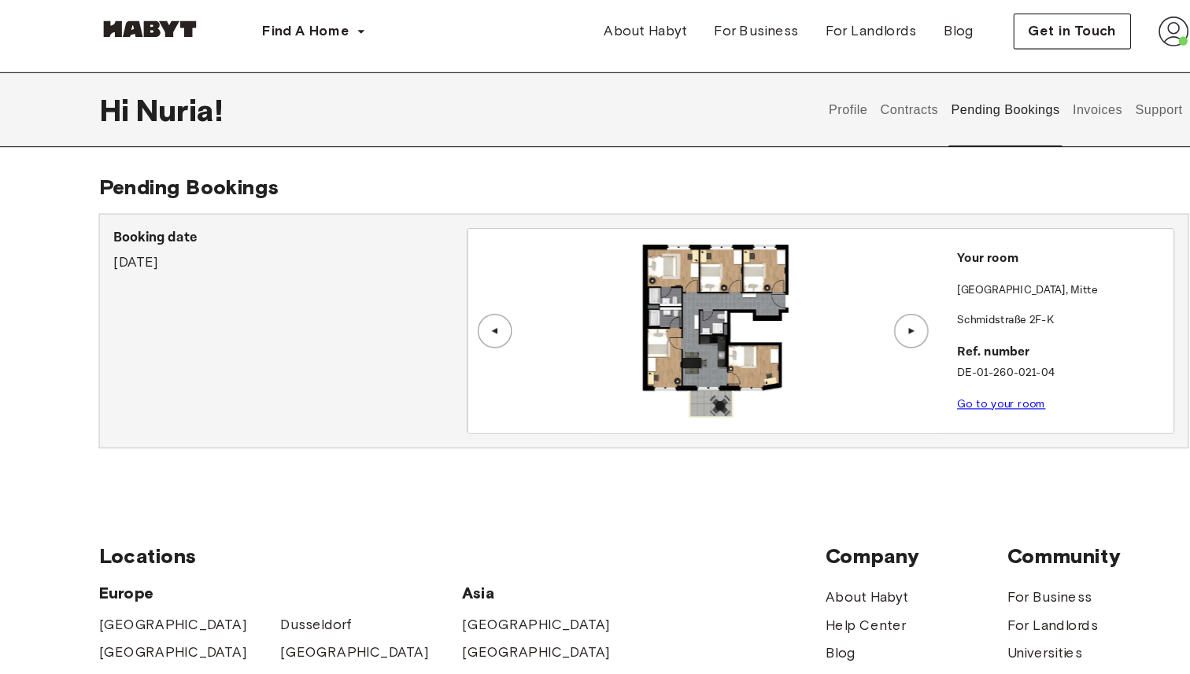
click at [922, 382] on link "Go to your room" at bounding box center [925, 382] width 82 height 12
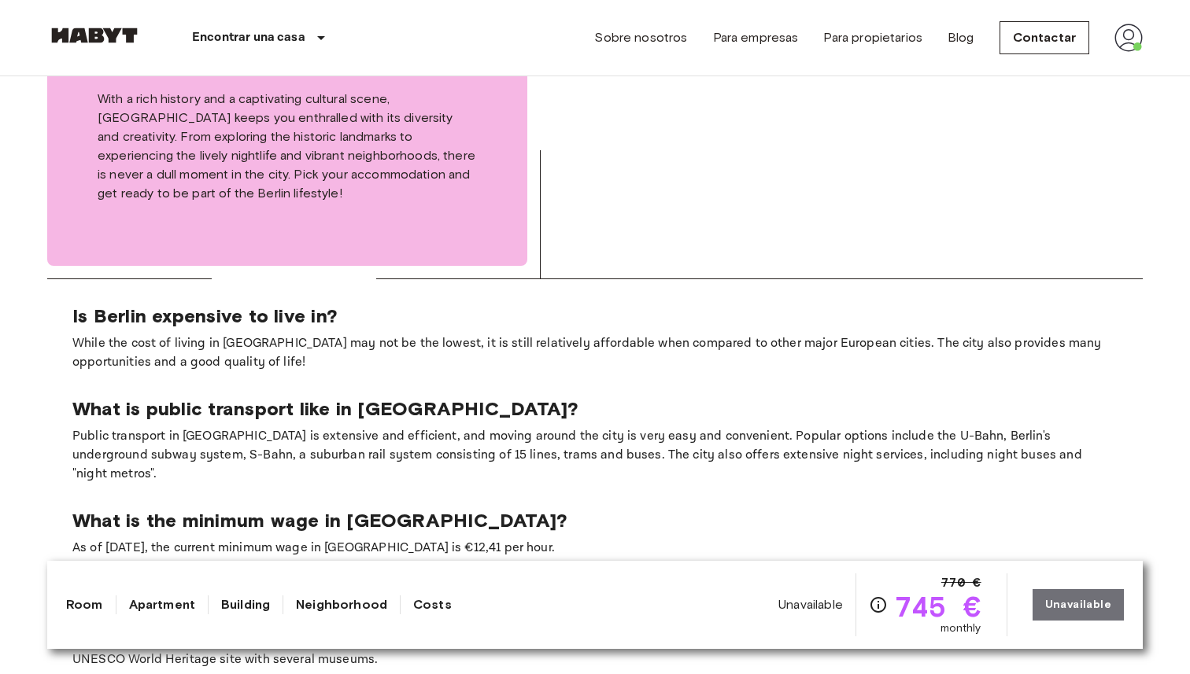
scroll to position [2988, 0]
